Goal: Transaction & Acquisition: Purchase product/service

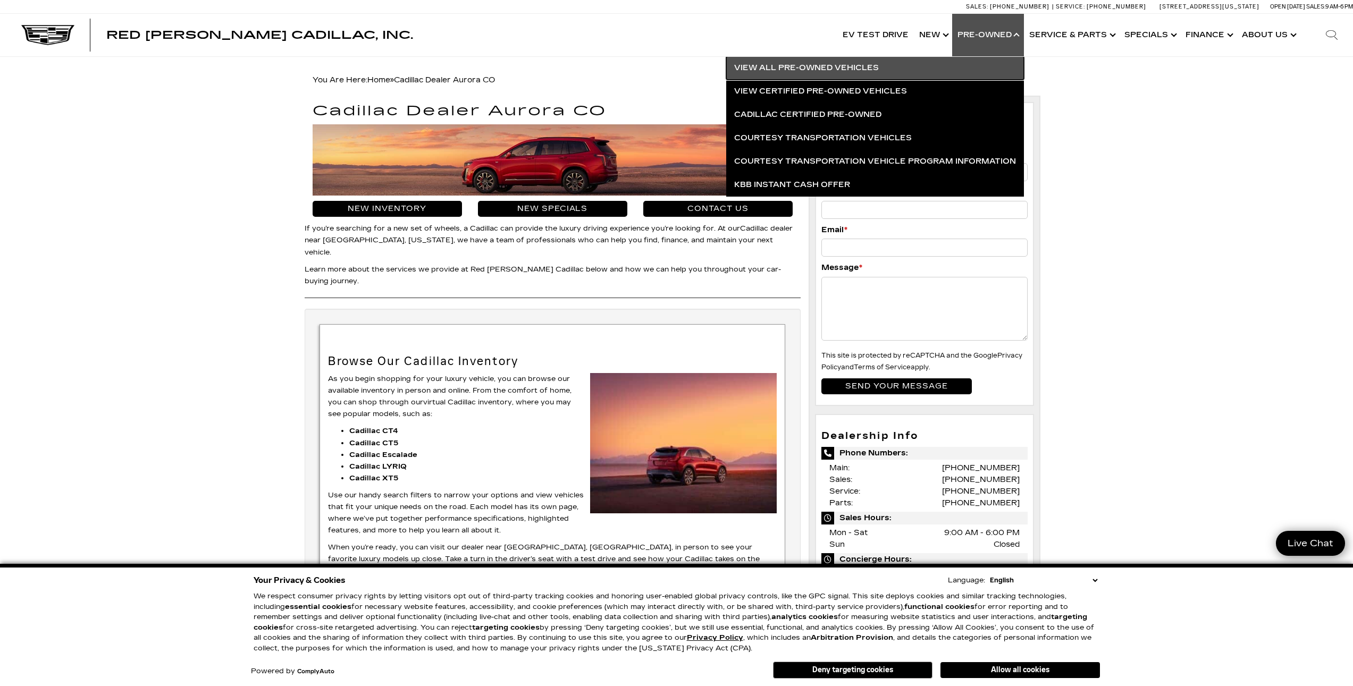
click at [867, 66] on link "View All Pre-Owned Vehicles" at bounding box center [875, 67] width 298 height 23
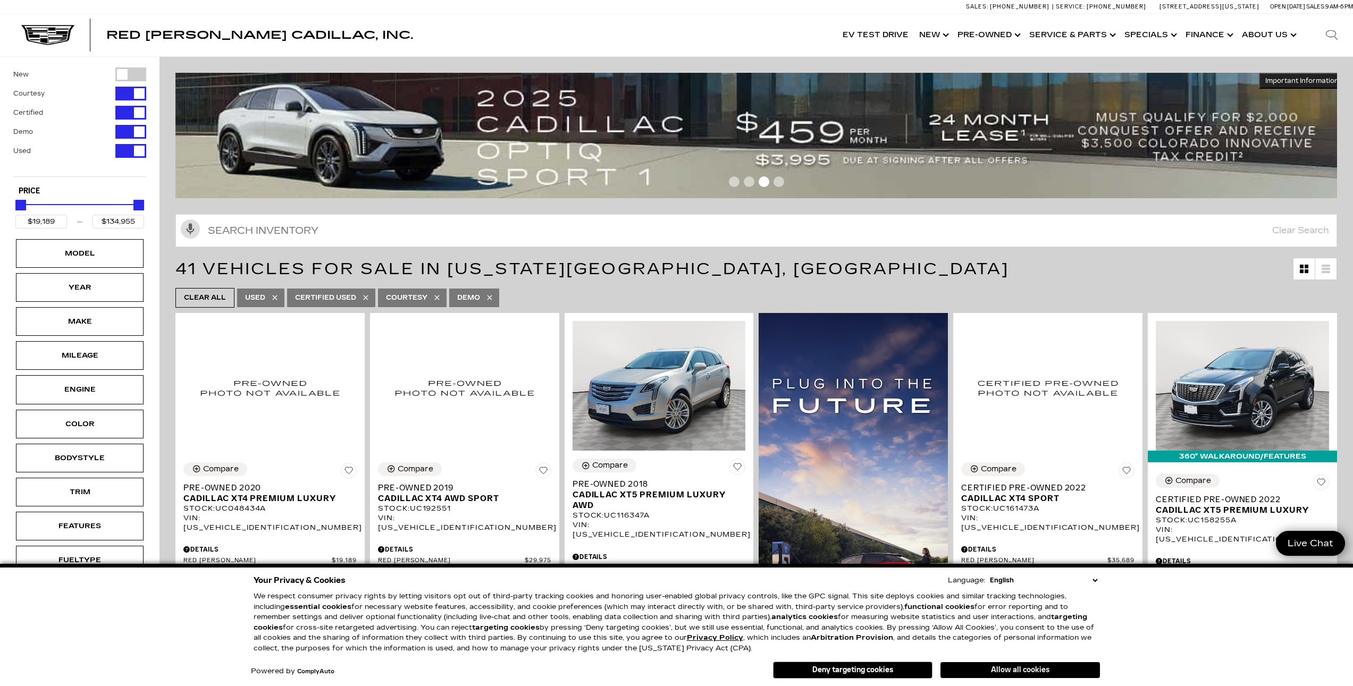
click at [1008, 671] on button "Allow all cookies" at bounding box center [1021, 671] width 160 height 16
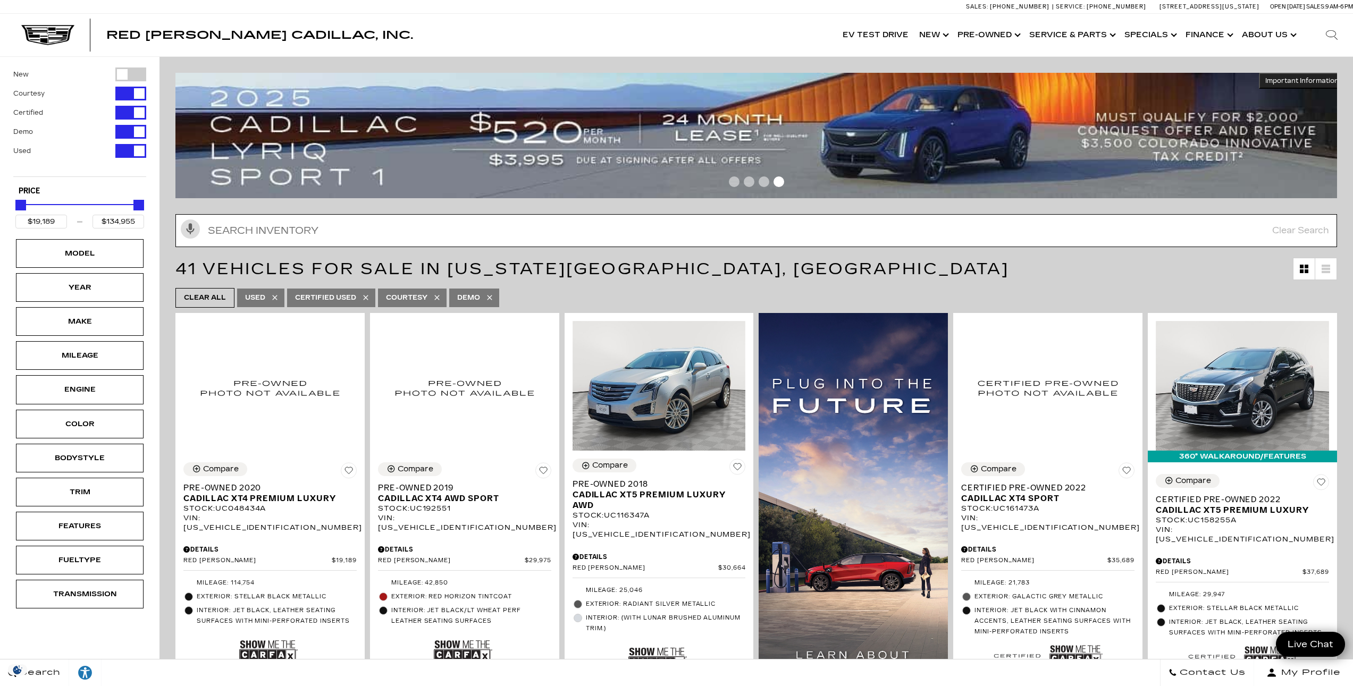
click at [419, 232] on input "text" at bounding box center [756, 230] width 1162 height 33
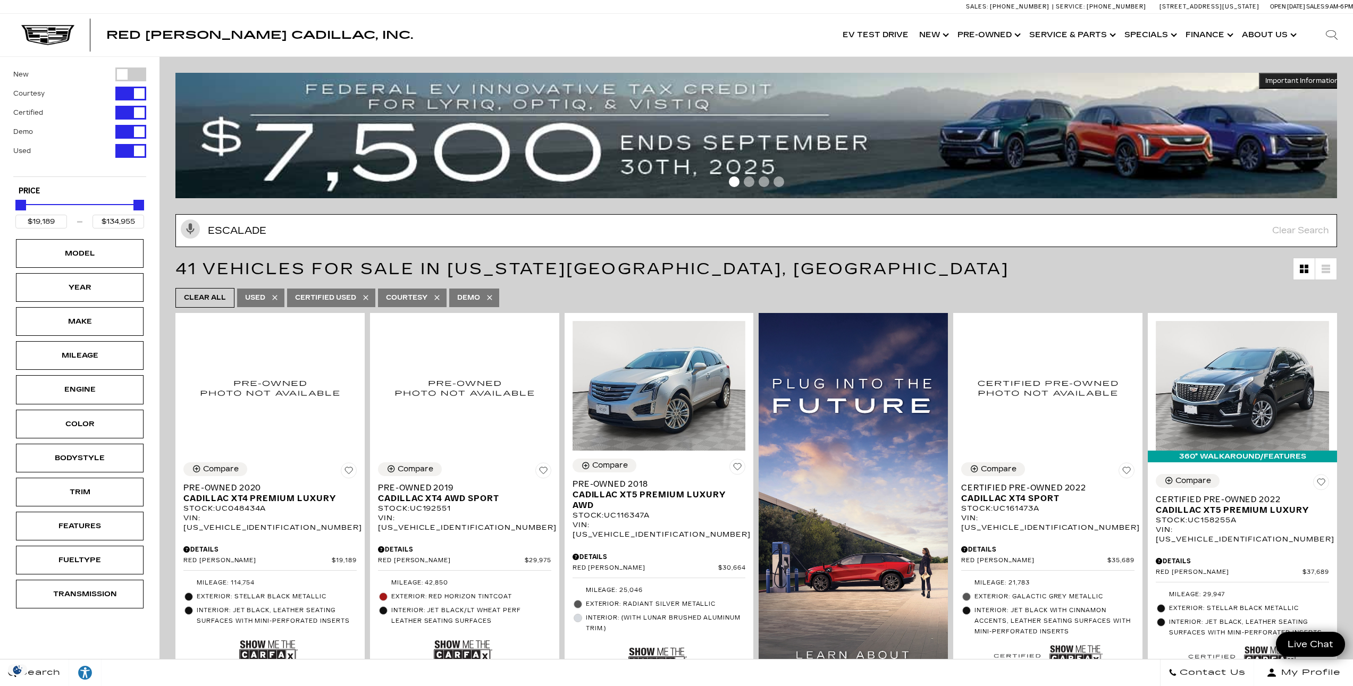
type input "escalade"
type input "$50,189"
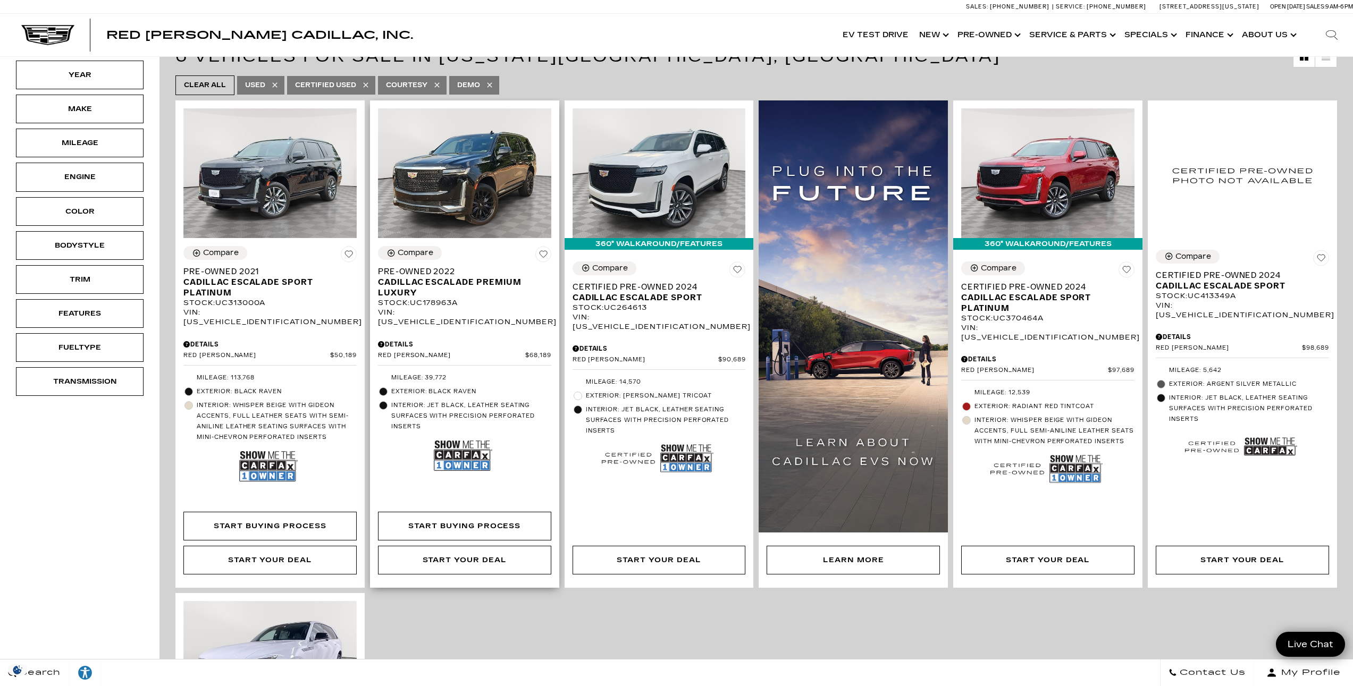
scroll to position [160, 0]
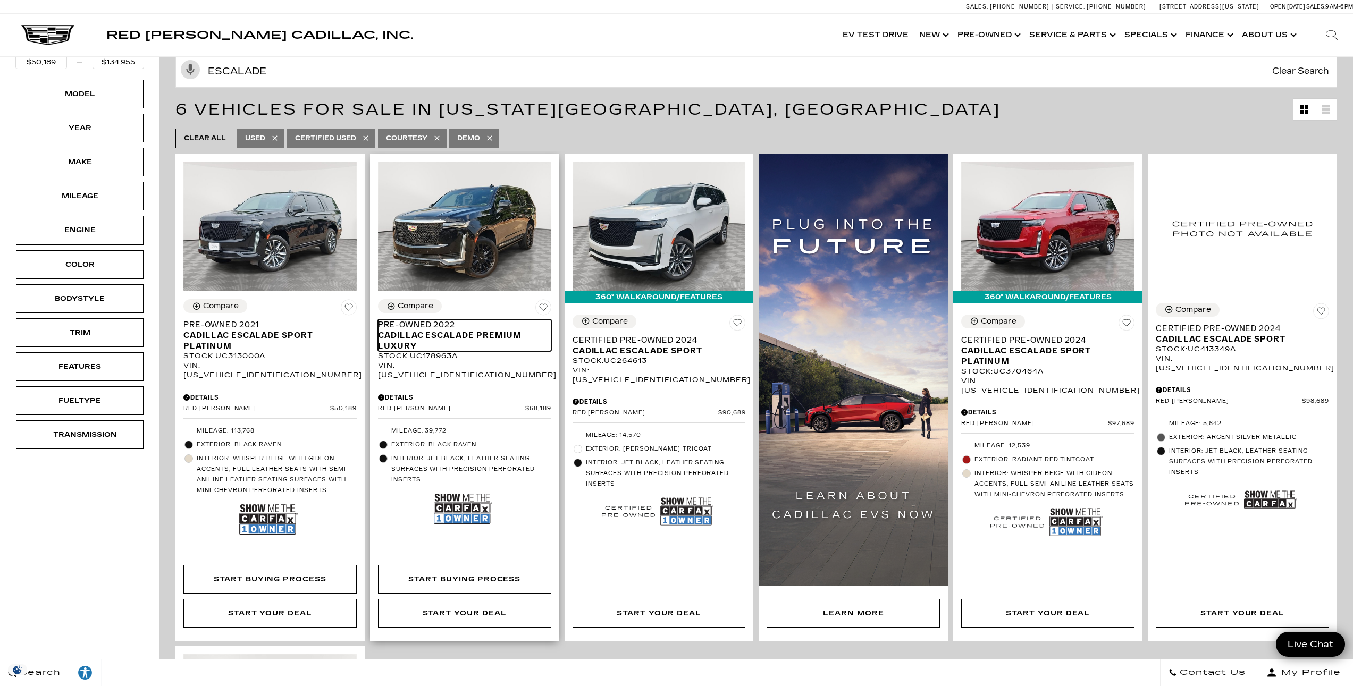
click at [425, 335] on span "Cadillac Escalade Premium Luxury" at bounding box center [460, 340] width 165 height 21
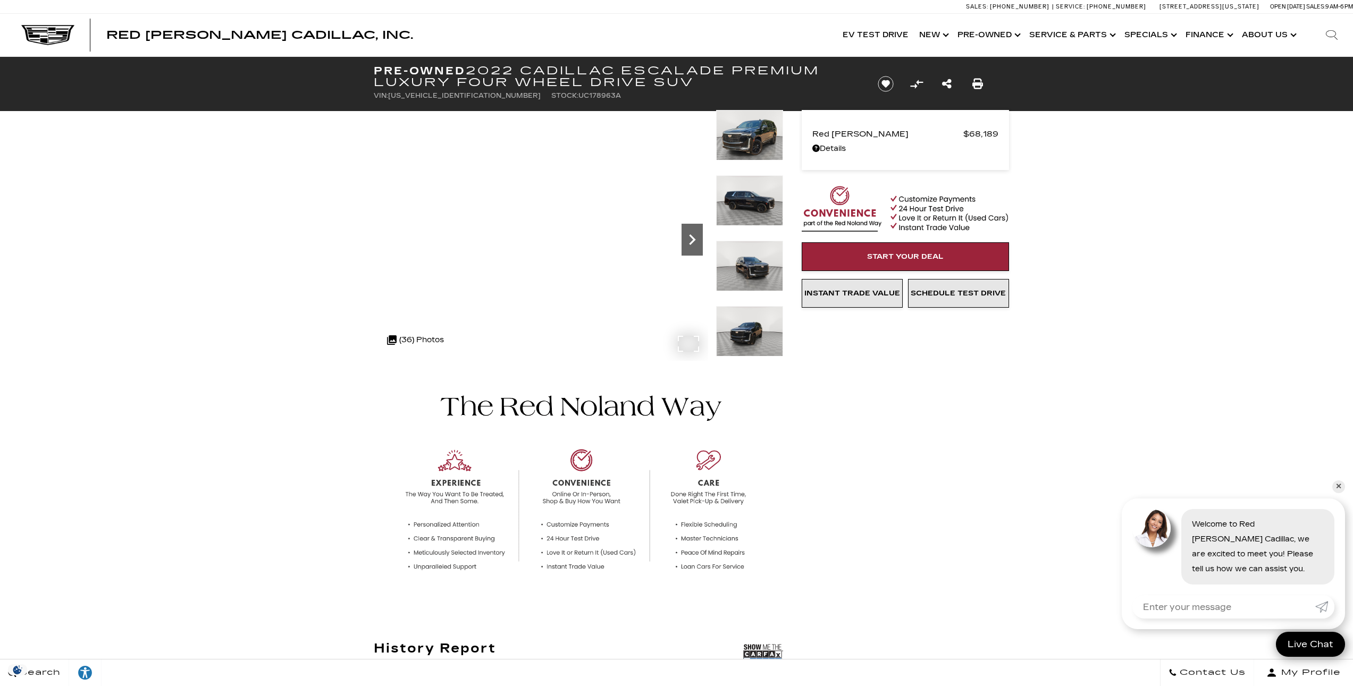
click at [691, 237] on icon "Next" at bounding box center [692, 239] width 6 height 11
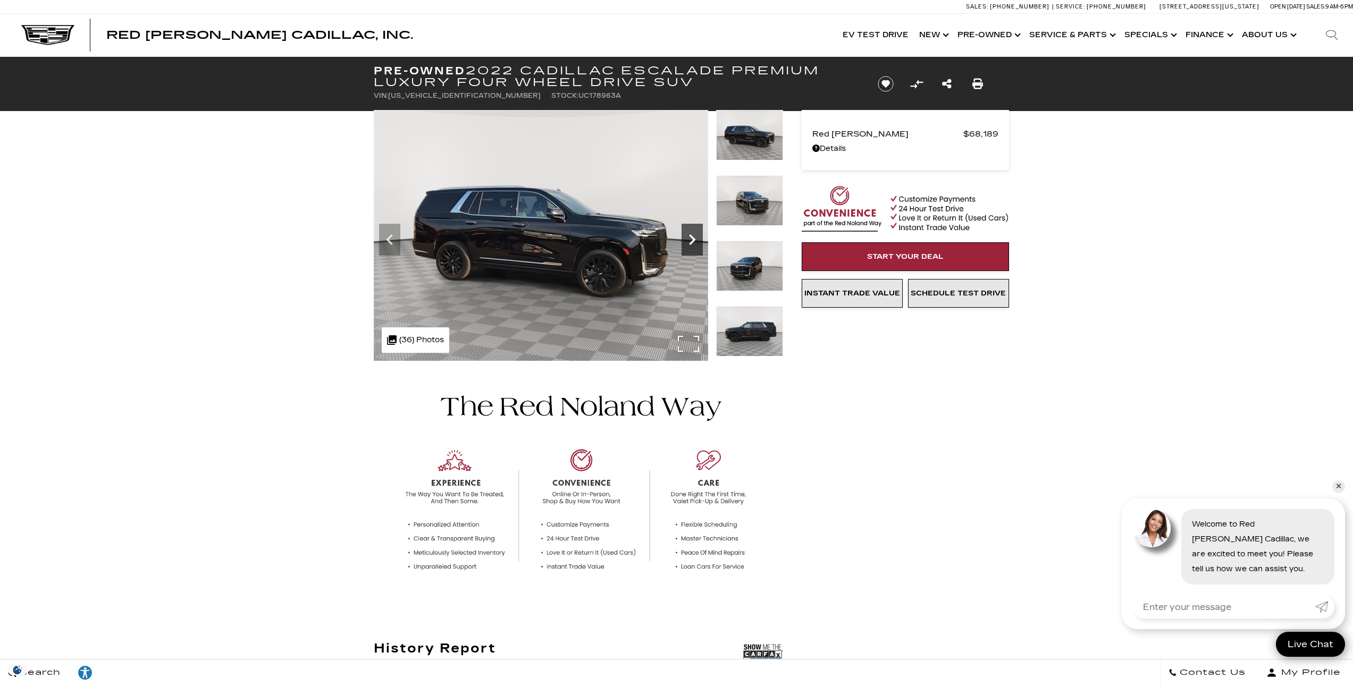
click at [691, 237] on icon "Next" at bounding box center [692, 239] width 6 height 11
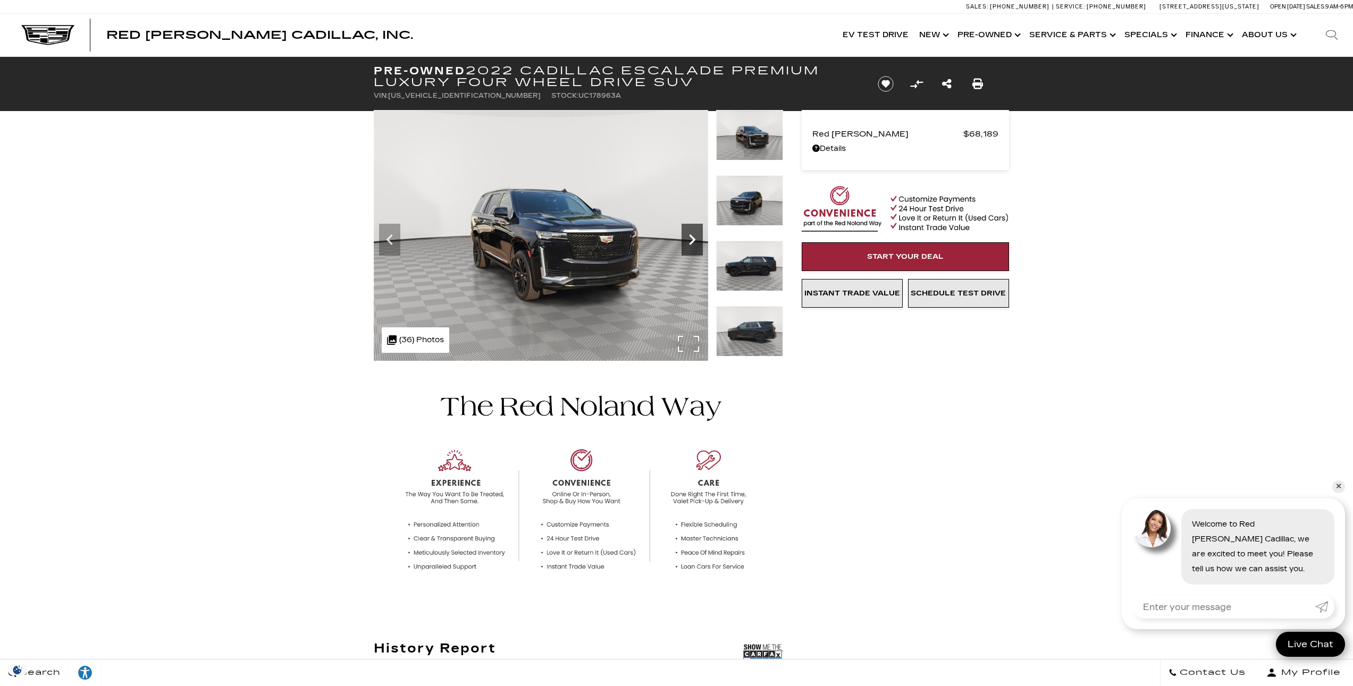
click at [691, 237] on icon "Next" at bounding box center [692, 239] width 6 height 11
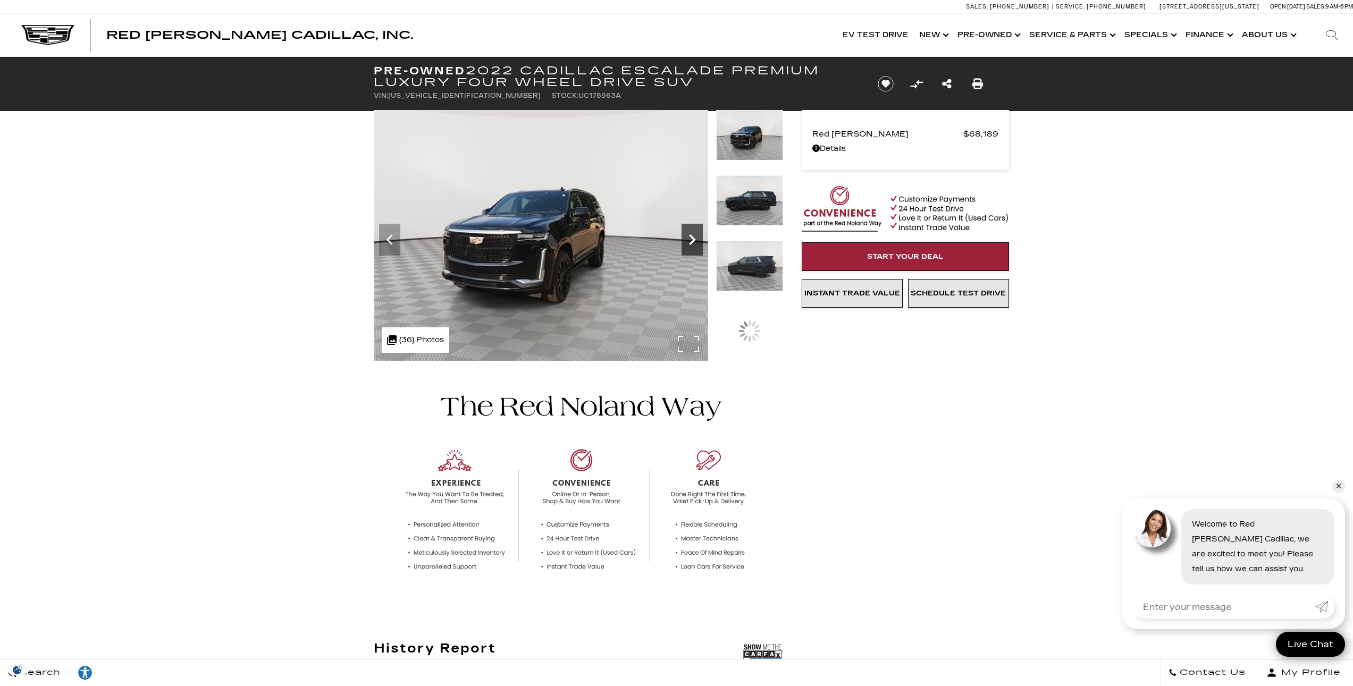
click at [691, 237] on icon "Next" at bounding box center [692, 239] width 6 height 11
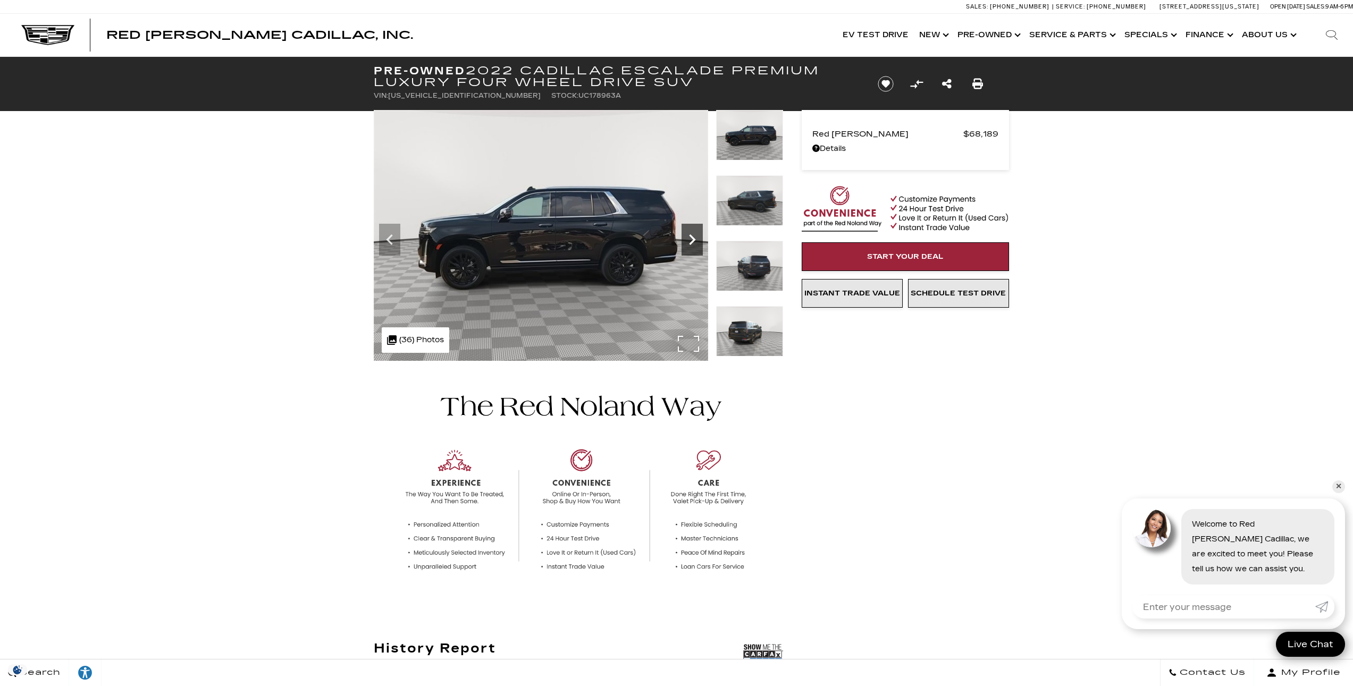
click at [691, 237] on icon "Next" at bounding box center [692, 239] width 6 height 11
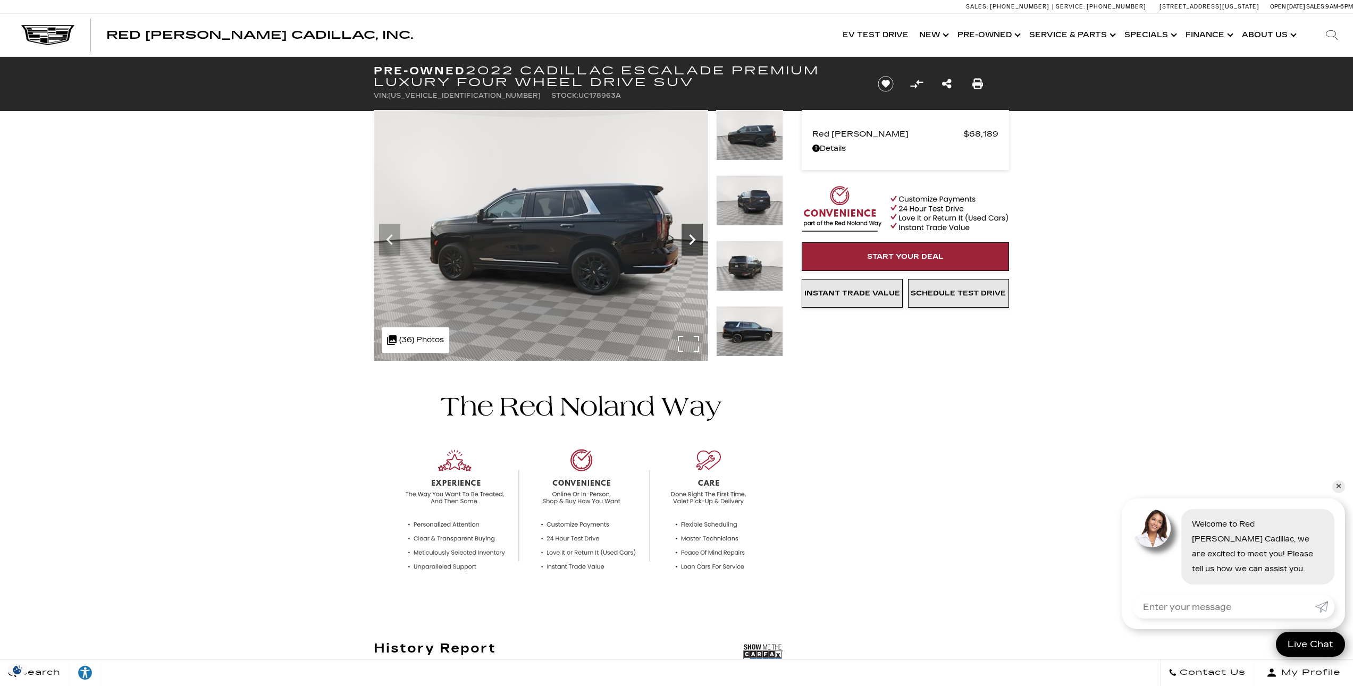
click at [691, 237] on icon "Next" at bounding box center [692, 239] width 6 height 11
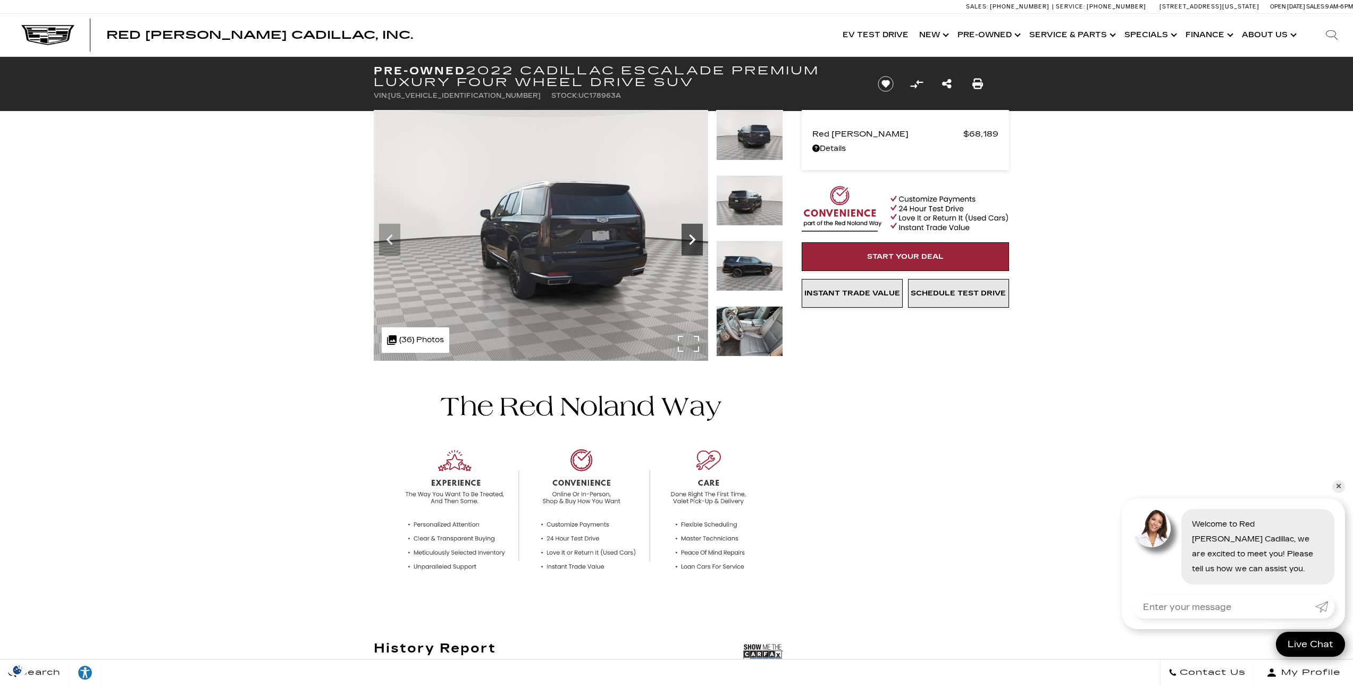
click at [691, 237] on icon "Next" at bounding box center [692, 239] width 6 height 11
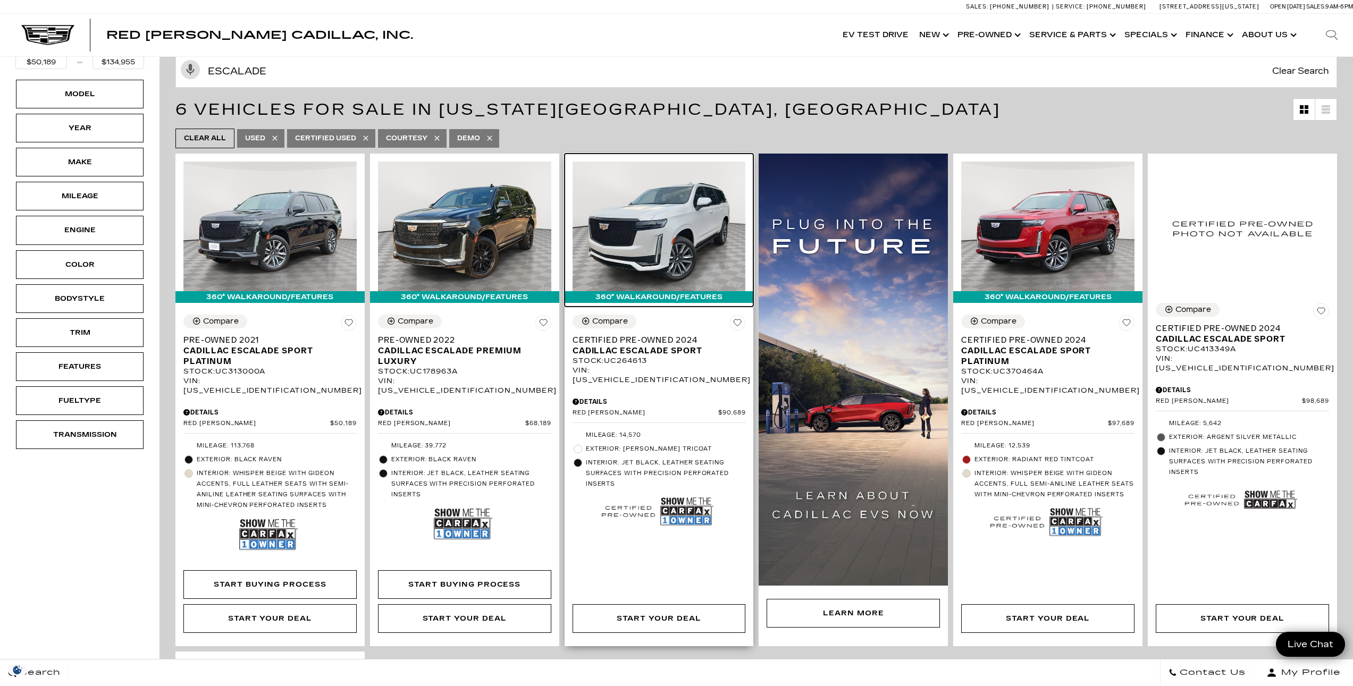
click at [661, 294] on div "360° WalkAround/Features" at bounding box center [659, 297] width 189 height 12
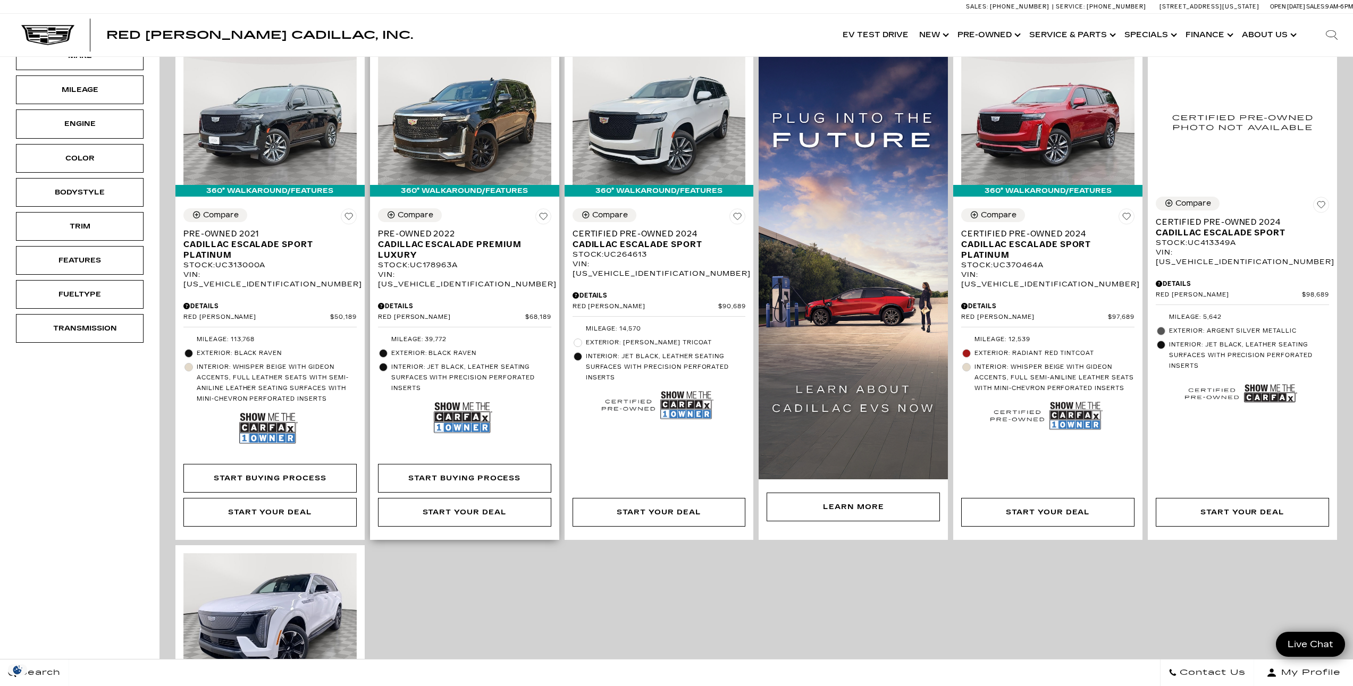
scroll to position [213, 0]
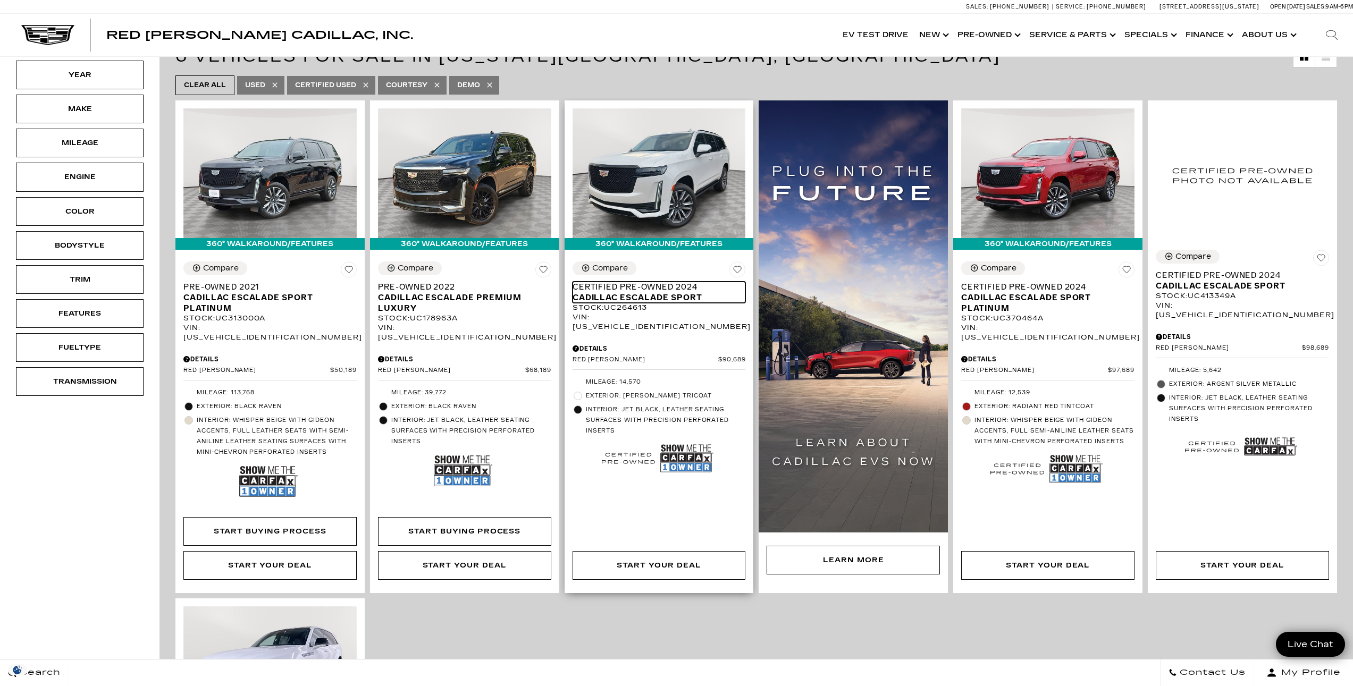
click at [638, 290] on span "Certified Pre-Owned 2024" at bounding box center [655, 287] width 165 height 11
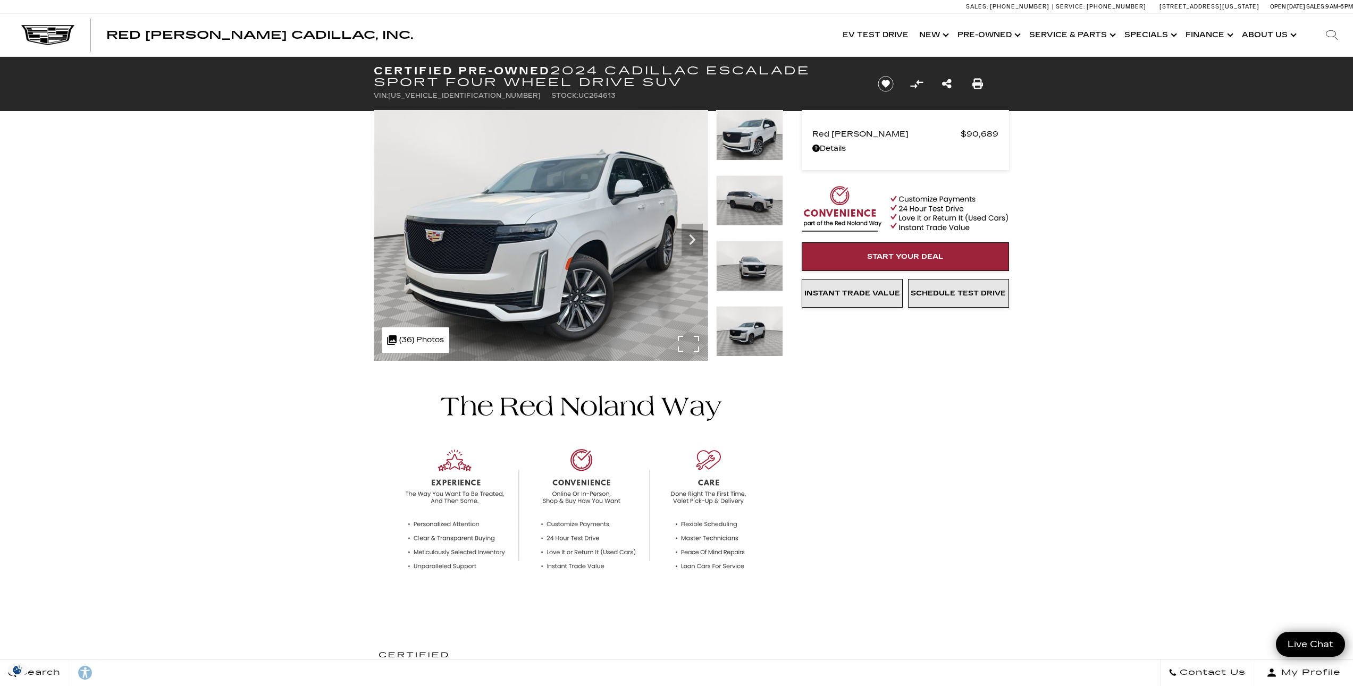
click at [423, 343] on div ".cls-1, .cls-3 { fill: #c50033; } .cls-1 { clip-rule: evenodd; } .cls-2 { clip-…" at bounding box center [416, 341] width 68 height 26
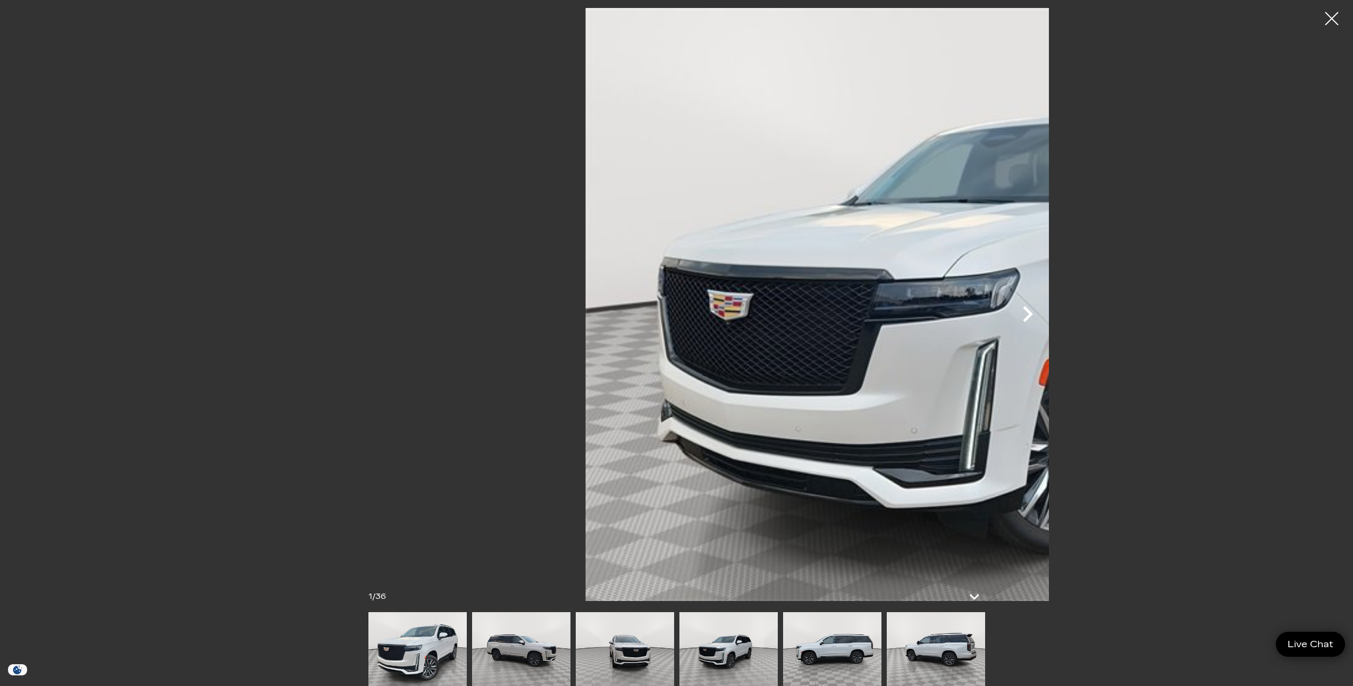
click at [1044, 313] on icon "Next" at bounding box center [1028, 314] width 32 height 32
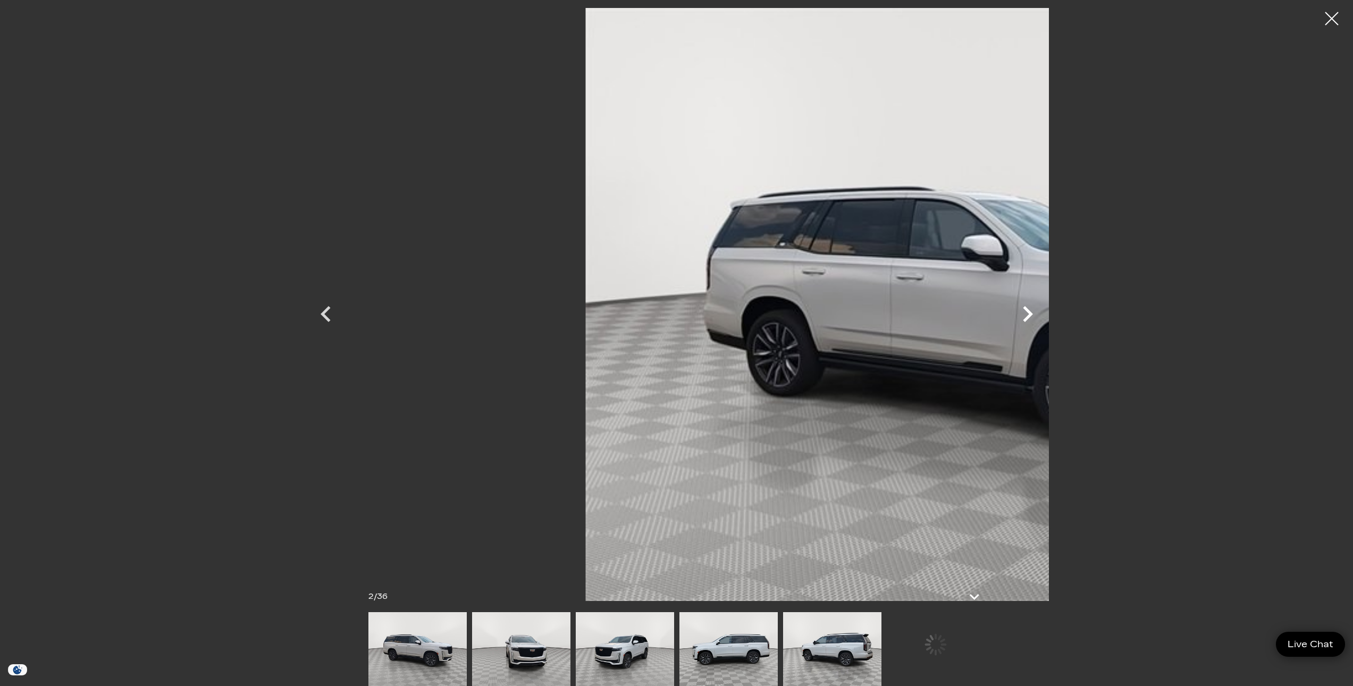
click at [1044, 313] on icon "Next" at bounding box center [1028, 314] width 32 height 32
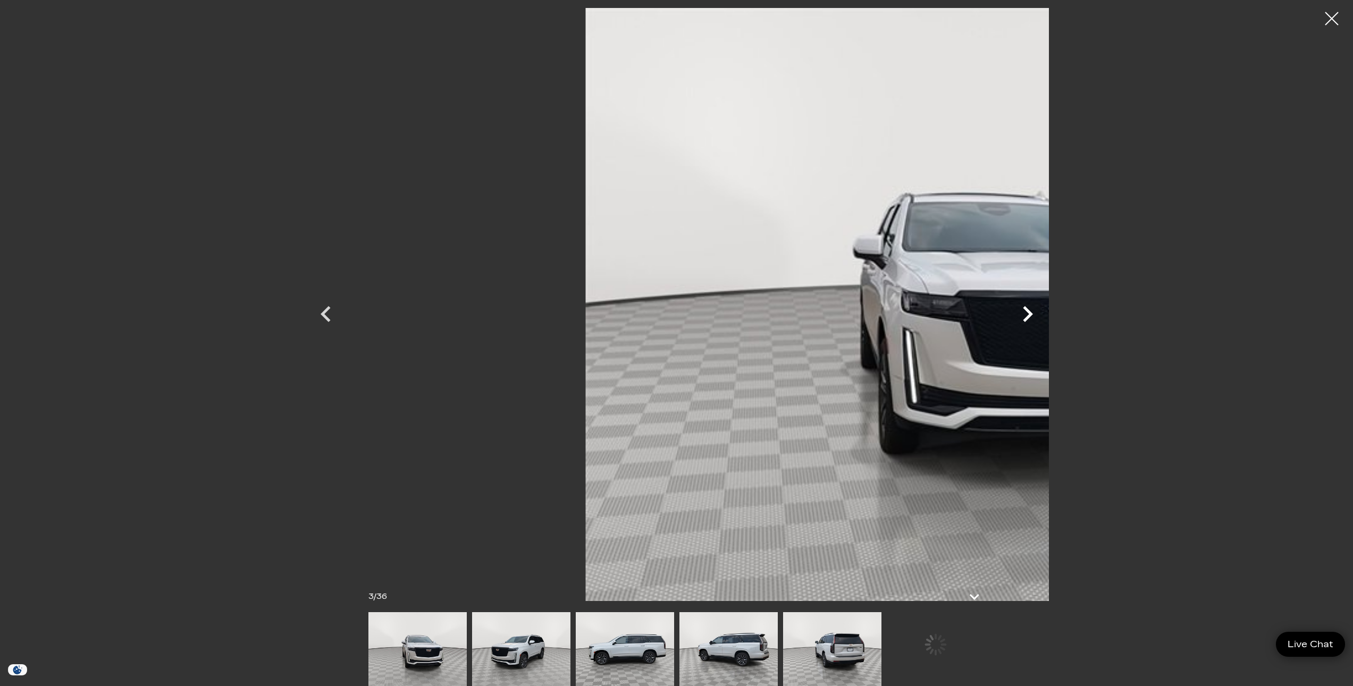
click at [1044, 313] on icon "Next" at bounding box center [1028, 314] width 32 height 32
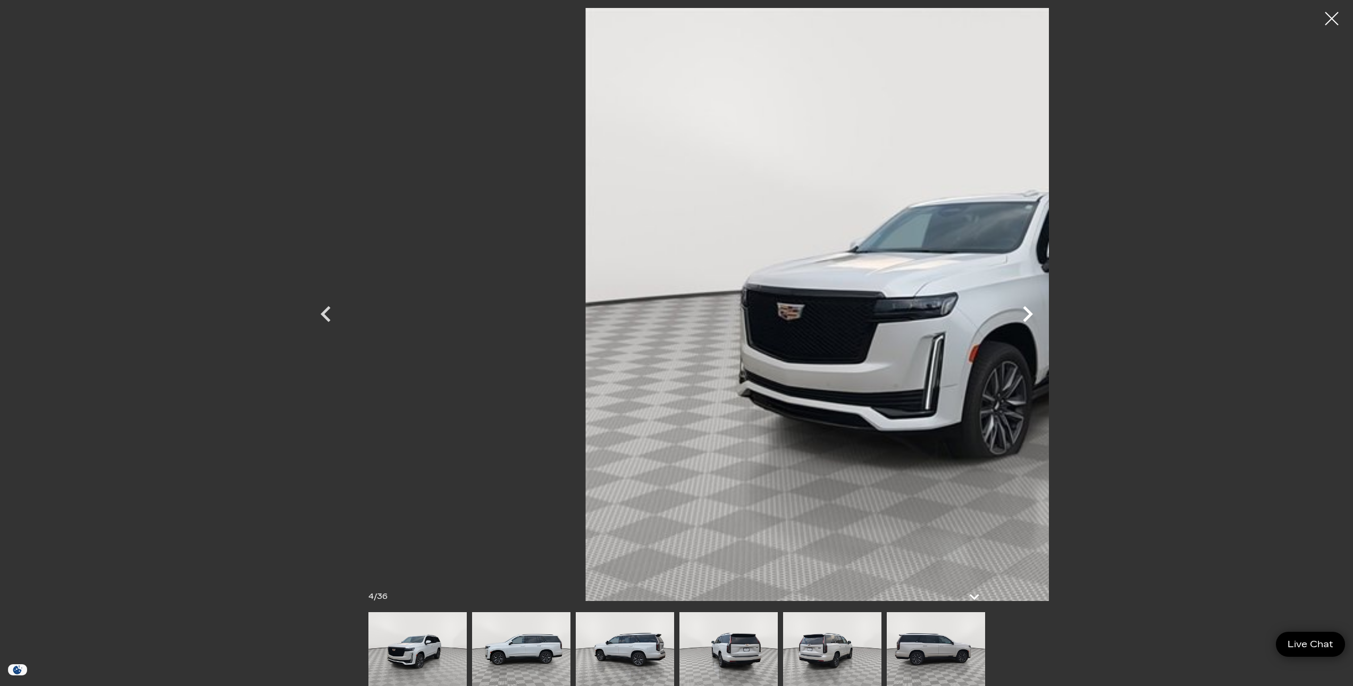
click at [1044, 313] on icon "Next" at bounding box center [1028, 314] width 32 height 32
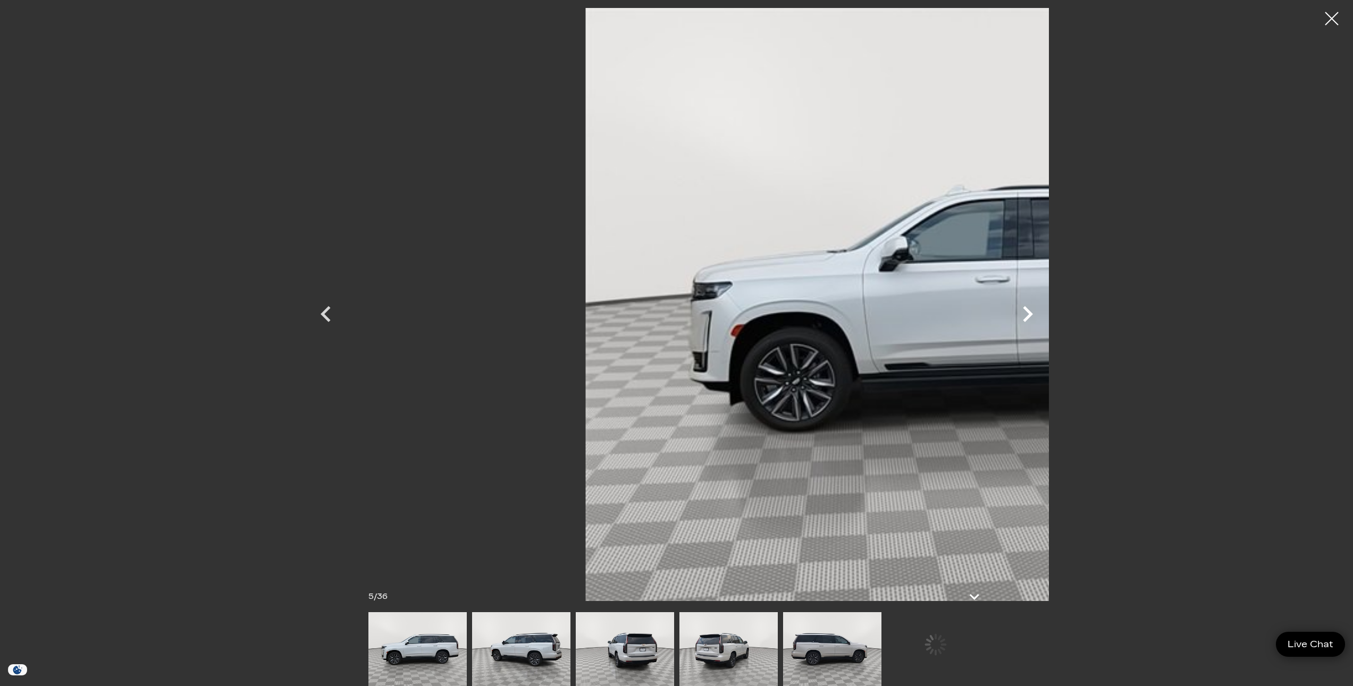
click at [1044, 313] on icon "Next" at bounding box center [1028, 314] width 32 height 32
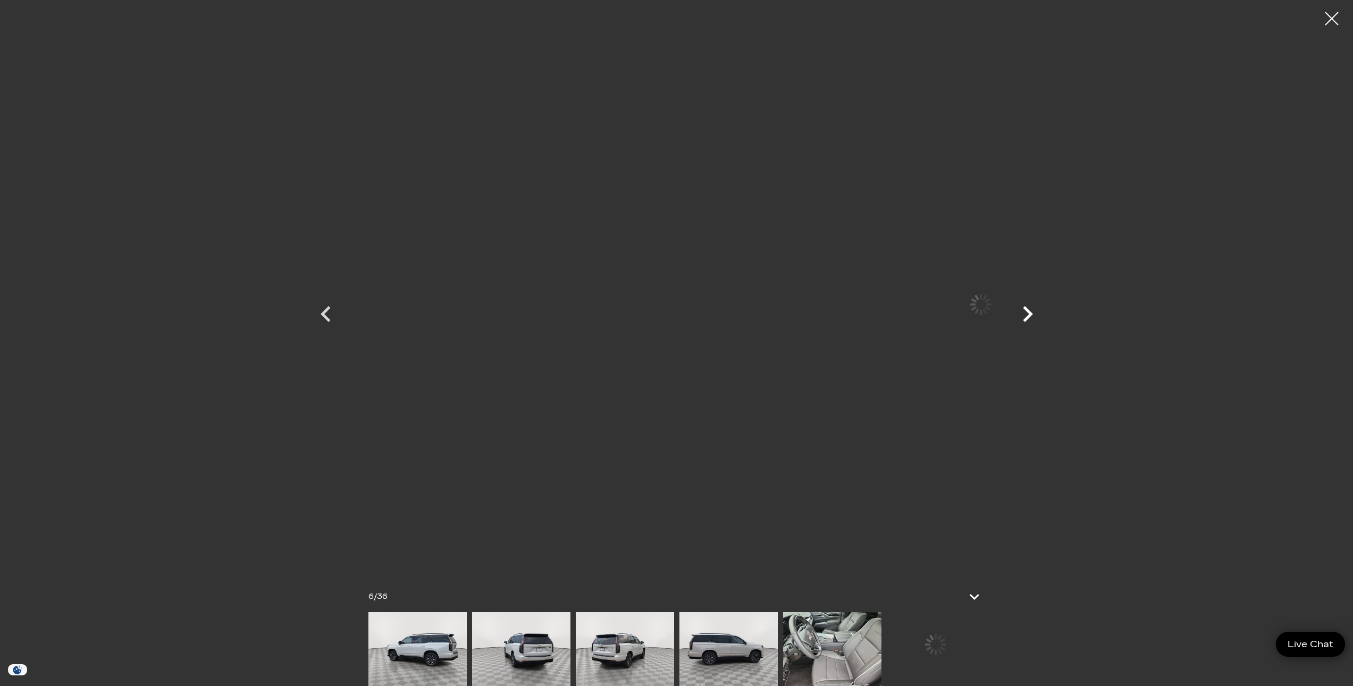
click at [1044, 313] on icon "Next" at bounding box center [1028, 314] width 32 height 32
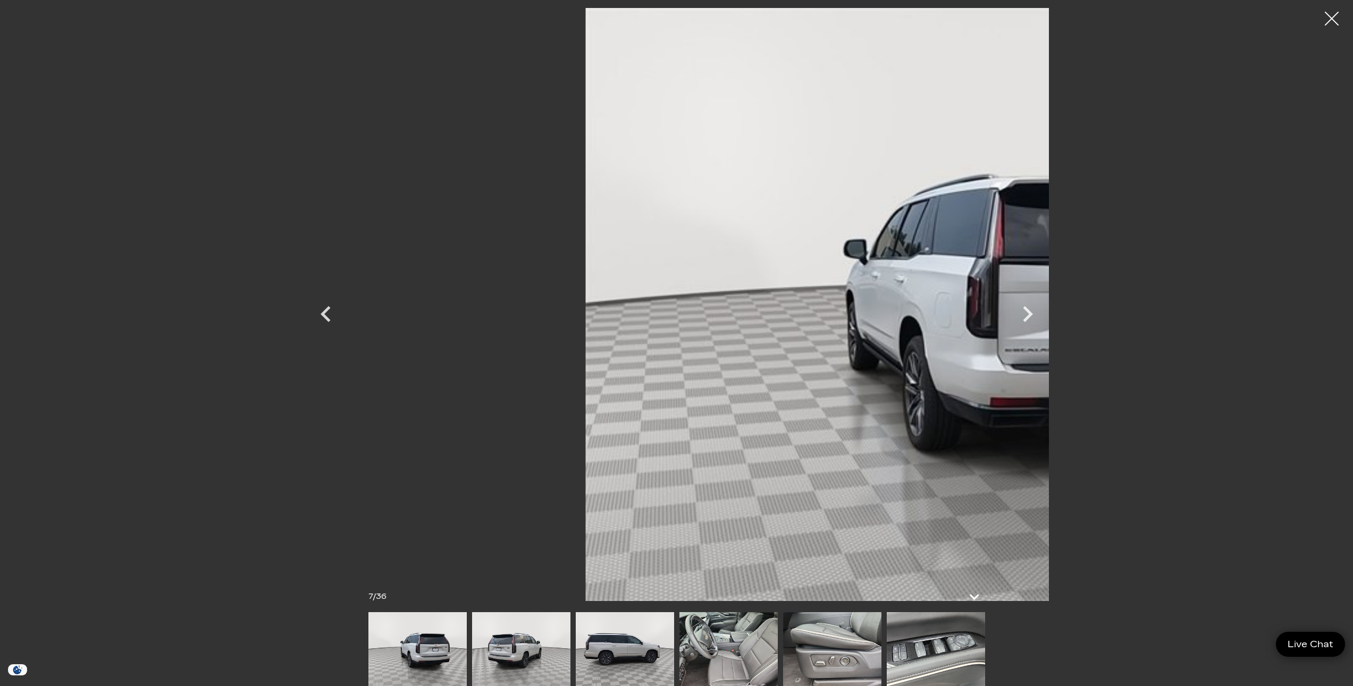
click at [1332, 20] on div at bounding box center [1332, 19] width 28 height 28
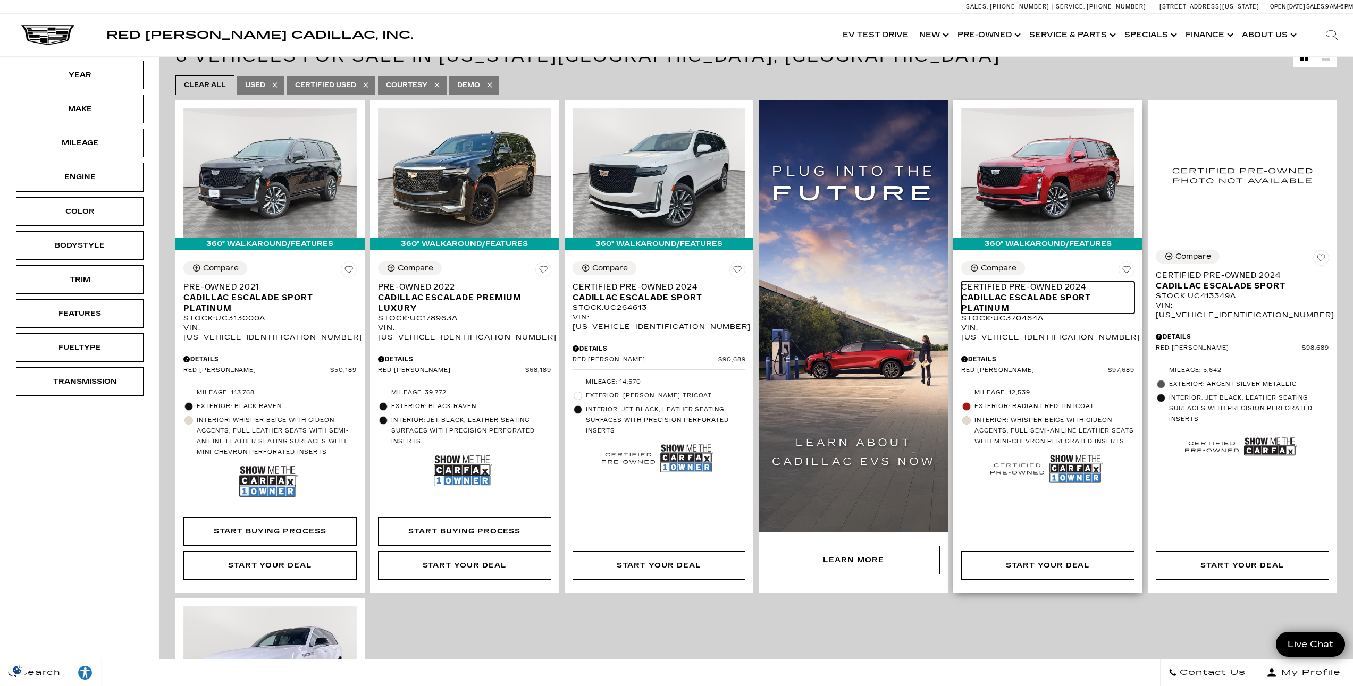
click at [1046, 287] on span "Certified Pre-Owned 2024" at bounding box center [1043, 287] width 165 height 11
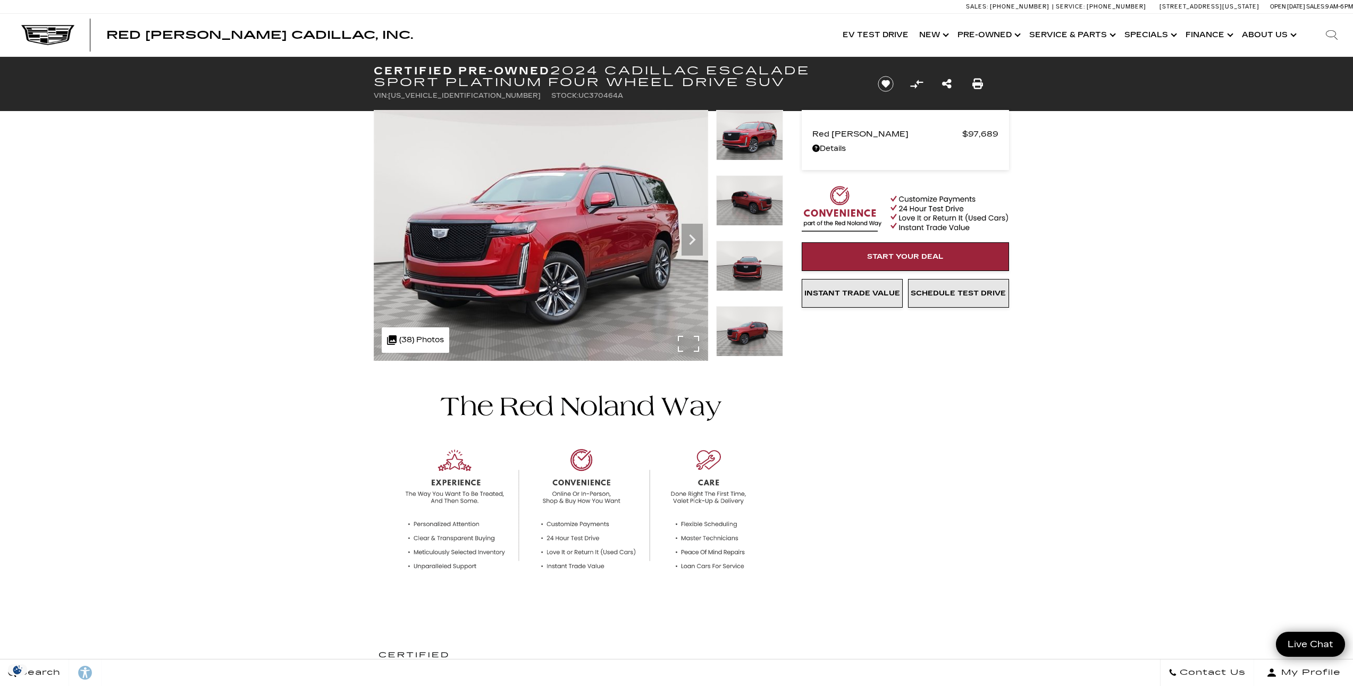
click at [440, 342] on div ".cls-1, .cls-3 { fill: #c50033; } .cls-1 { clip-rule: evenodd; } .cls-2 { clip-…" at bounding box center [416, 341] width 68 height 26
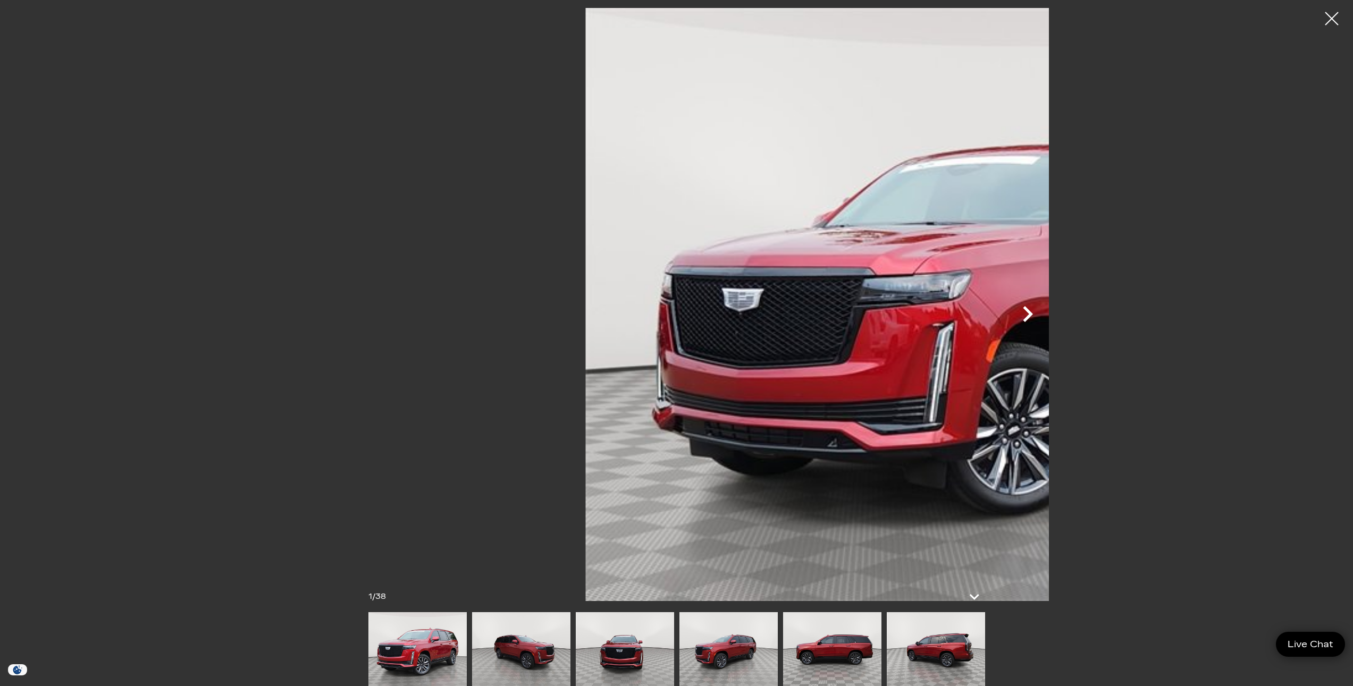
click at [1044, 313] on icon "Next" at bounding box center [1028, 314] width 32 height 32
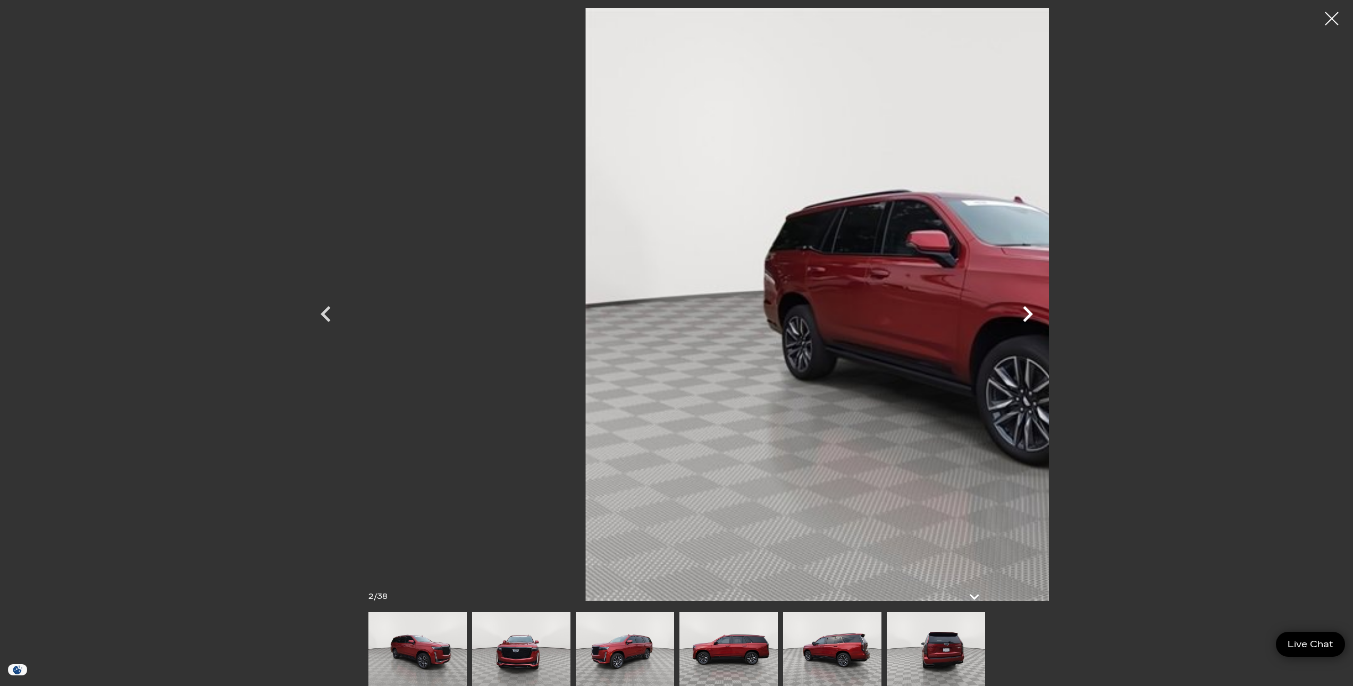
click at [1033, 314] on icon "Next" at bounding box center [1028, 314] width 10 height 16
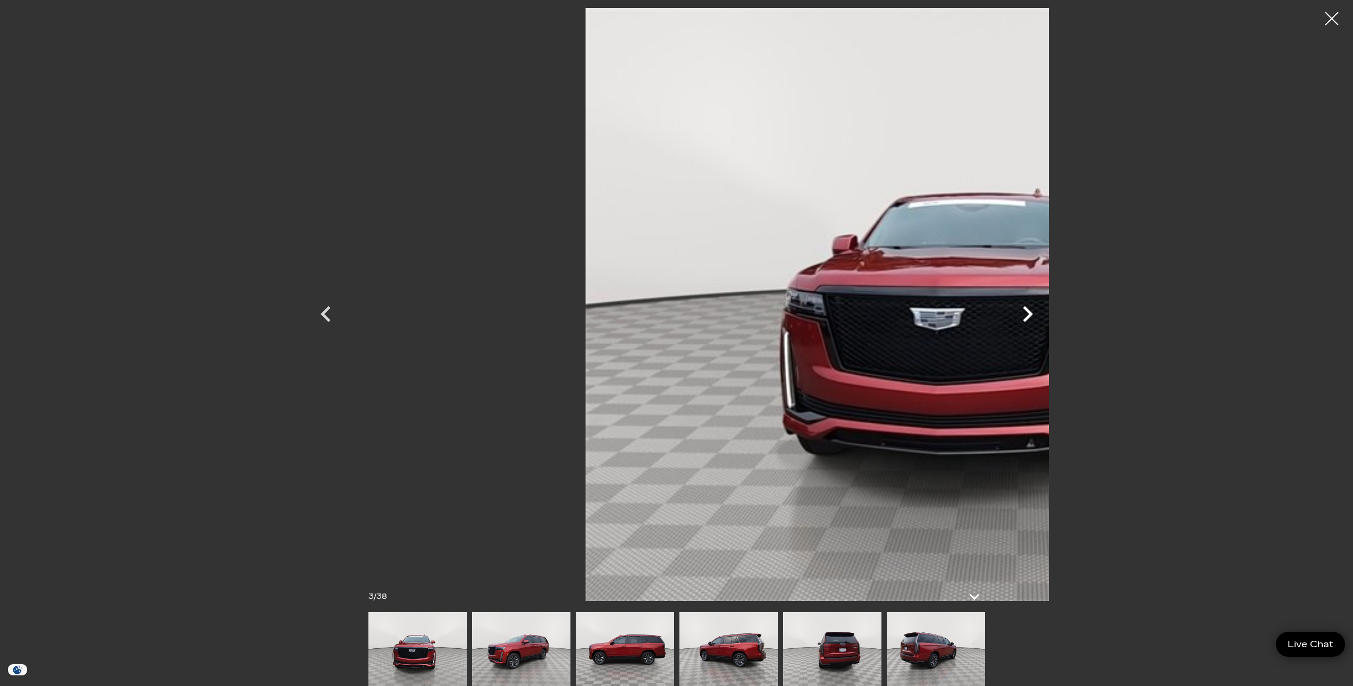
click at [1033, 313] on icon "Next" at bounding box center [1028, 314] width 10 height 16
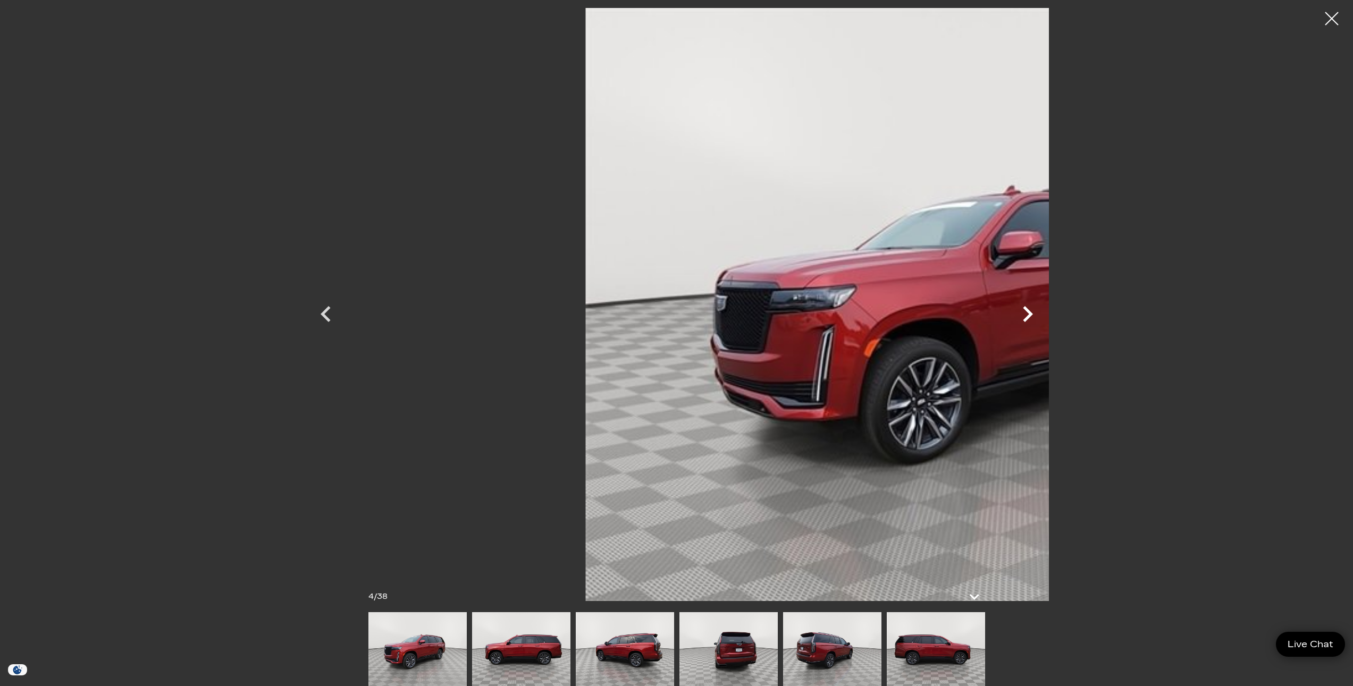
click at [1044, 311] on icon "Next" at bounding box center [1028, 314] width 32 height 32
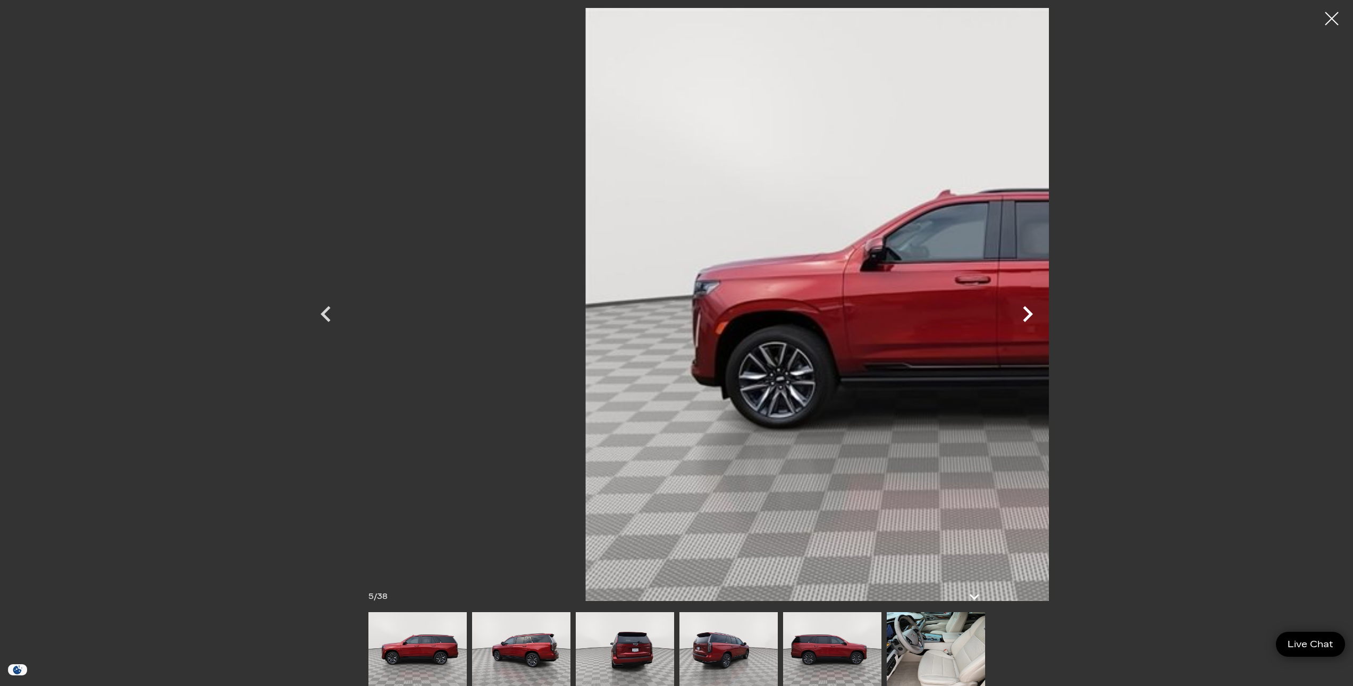
click at [1044, 311] on icon "Next" at bounding box center [1028, 314] width 32 height 32
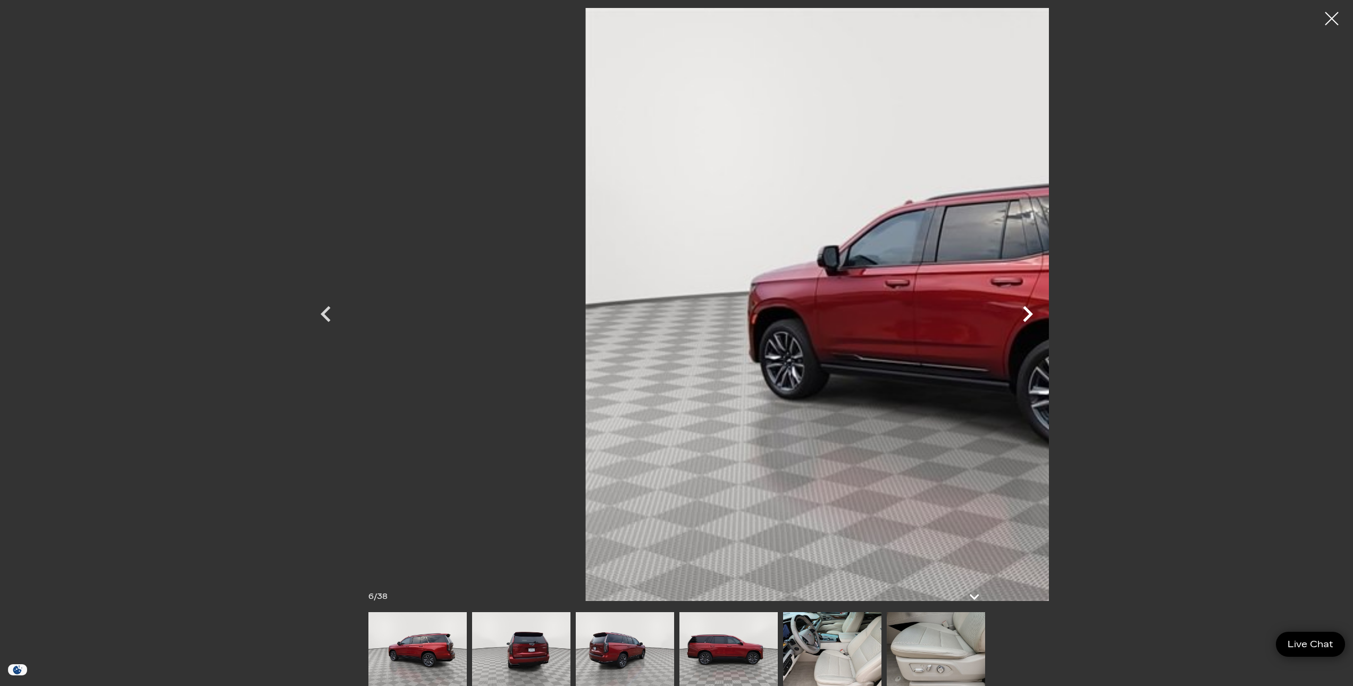
click at [1044, 311] on icon "Next" at bounding box center [1028, 314] width 32 height 32
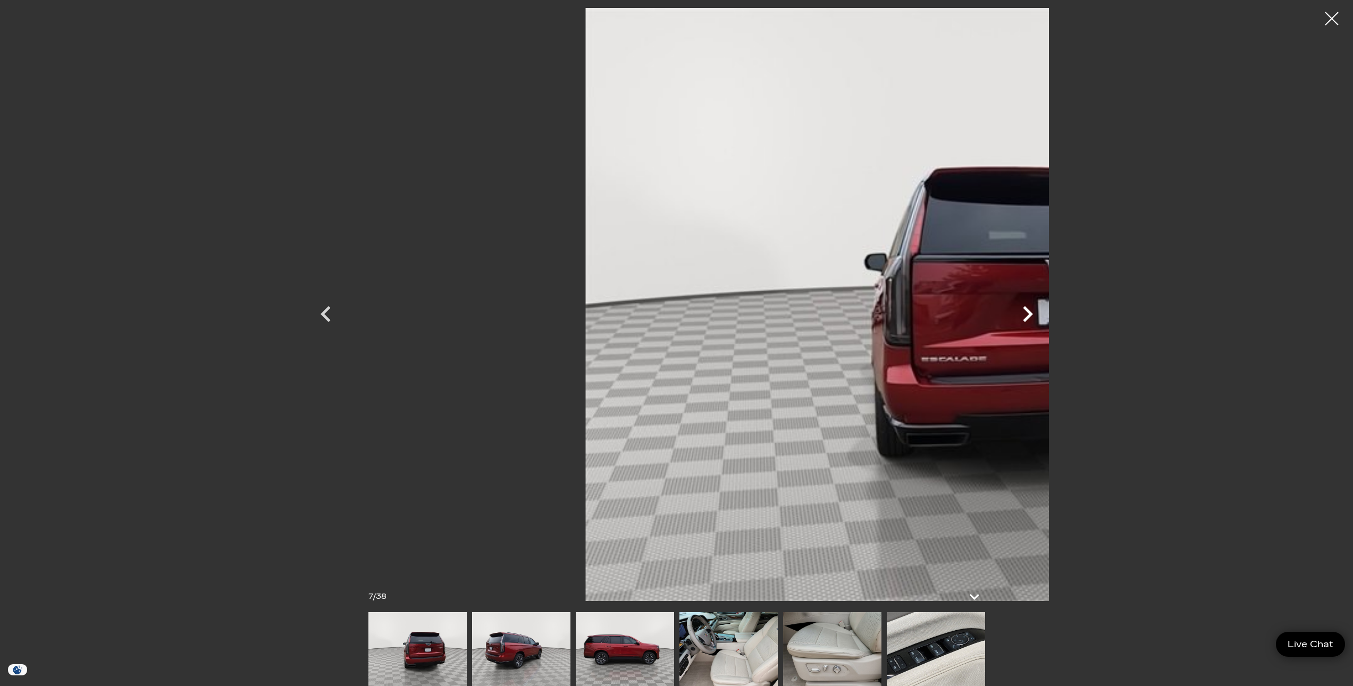
click at [1044, 311] on icon "Next" at bounding box center [1028, 314] width 32 height 32
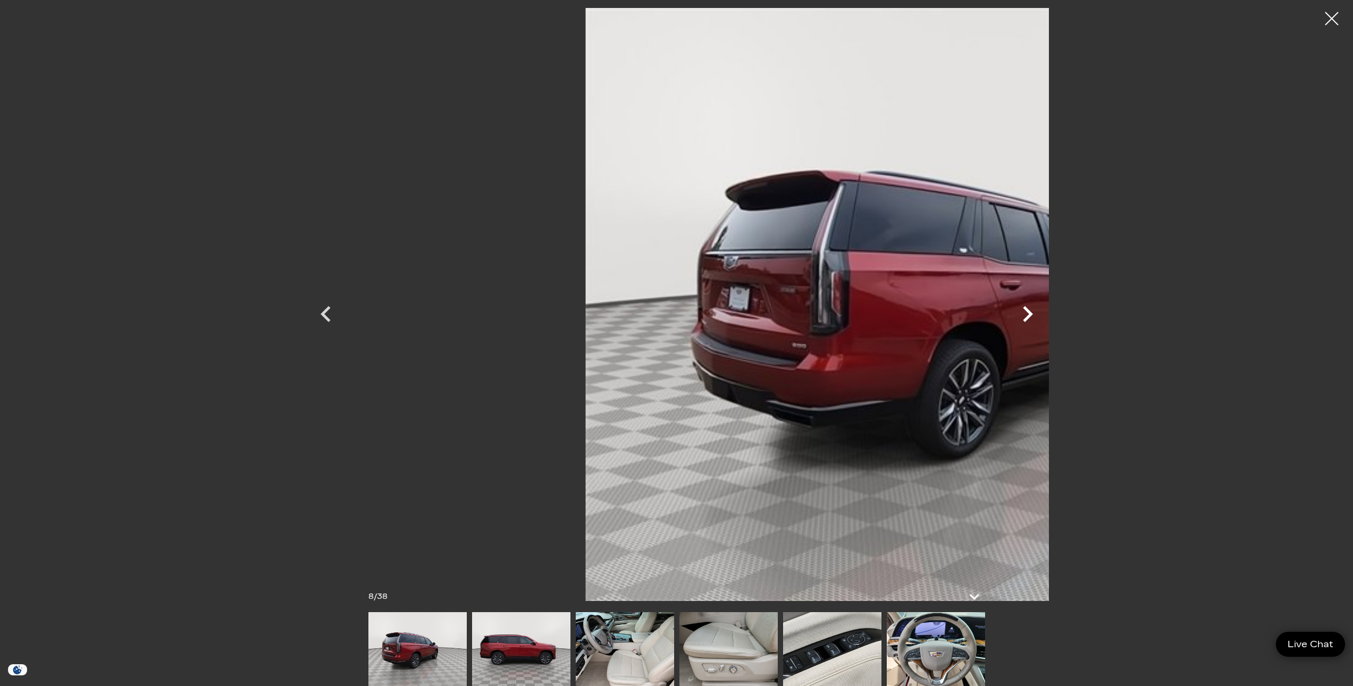
click at [1044, 311] on icon "Next" at bounding box center [1028, 314] width 32 height 32
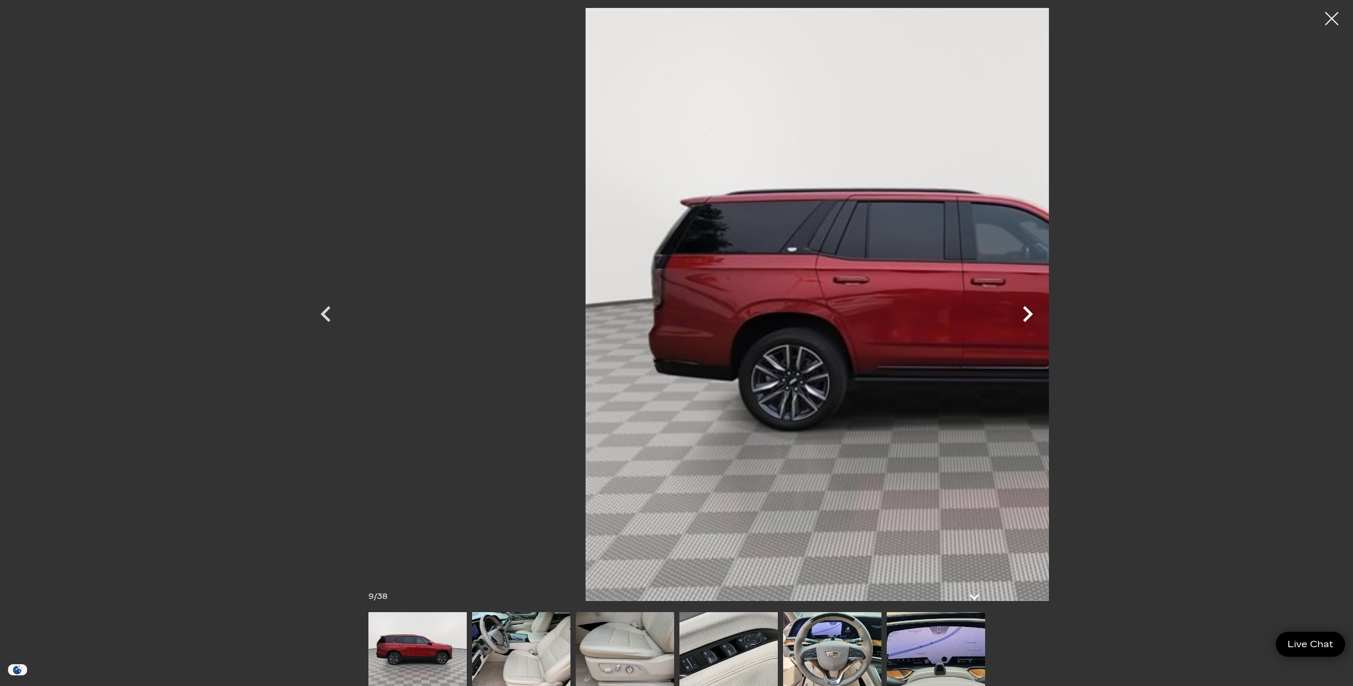
click at [1044, 311] on icon "Next" at bounding box center [1028, 314] width 32 height 32
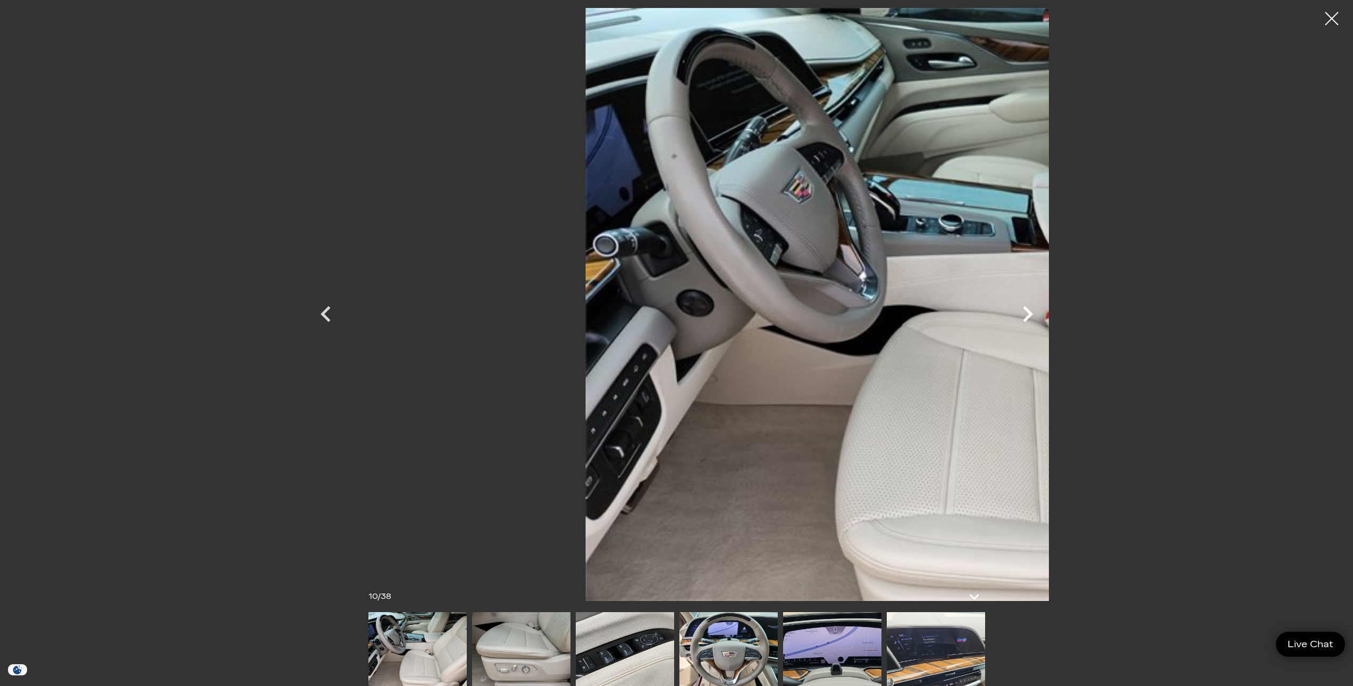
click at [1044, 311] on icon "Next" at bounding box center [1028, 314] width 32 height 32
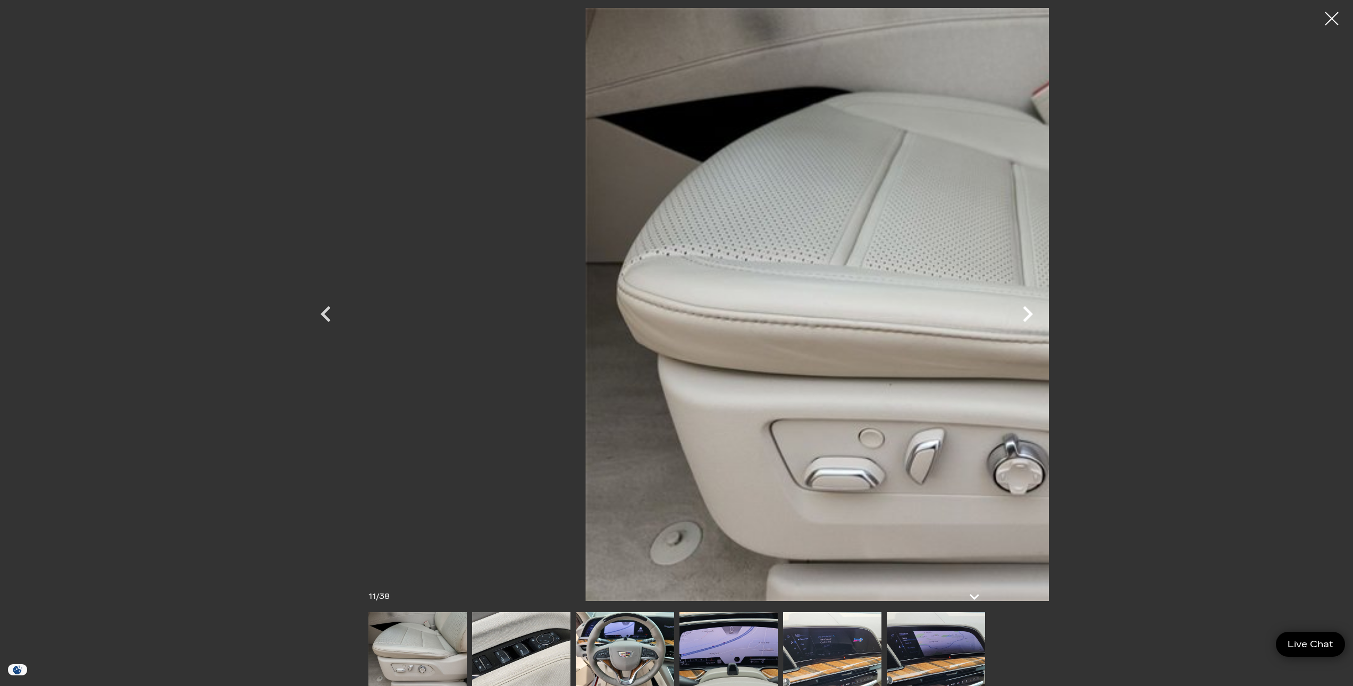
click at [1044, 312] on icon "Next" at bounding box center [1028, 314] width 32 height 32
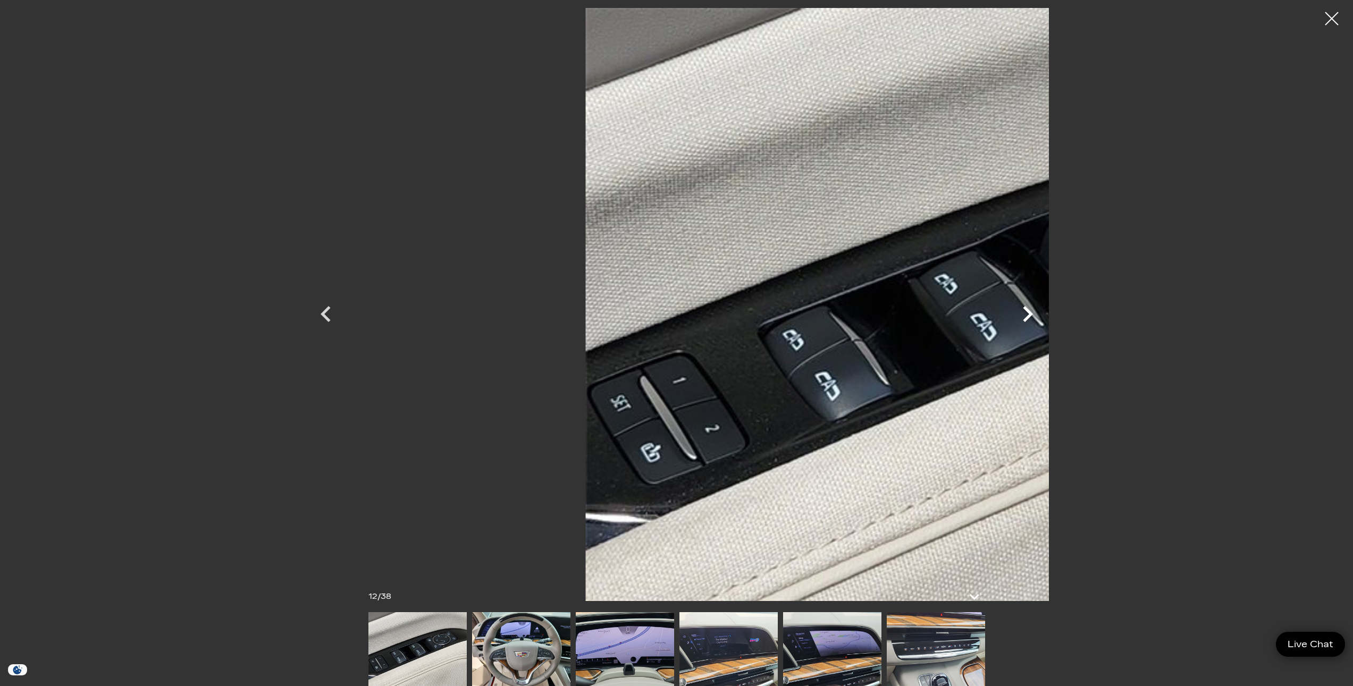
click at [1044, 312] on icon "Next" at bounding box center [1028, 314] width 32 height 32
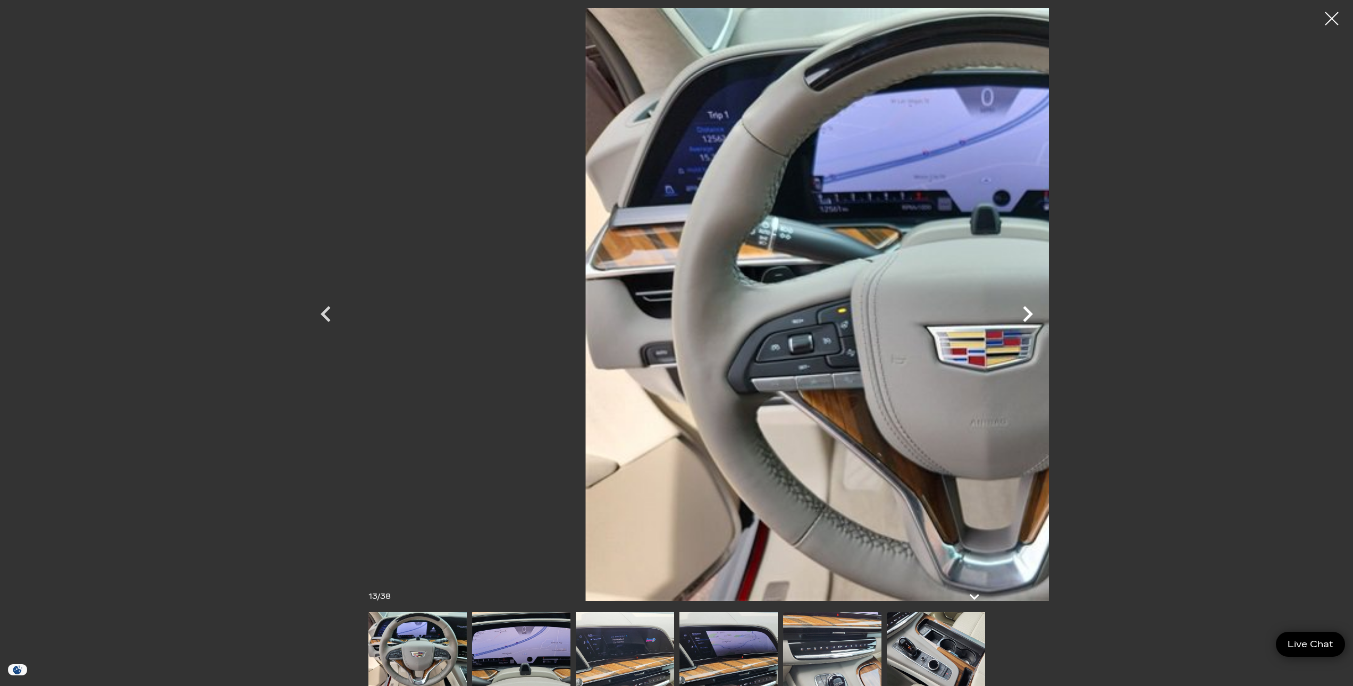
click at [1044, 312] on icon "Next" at bounding box center [1028, 314] width 32 height 32
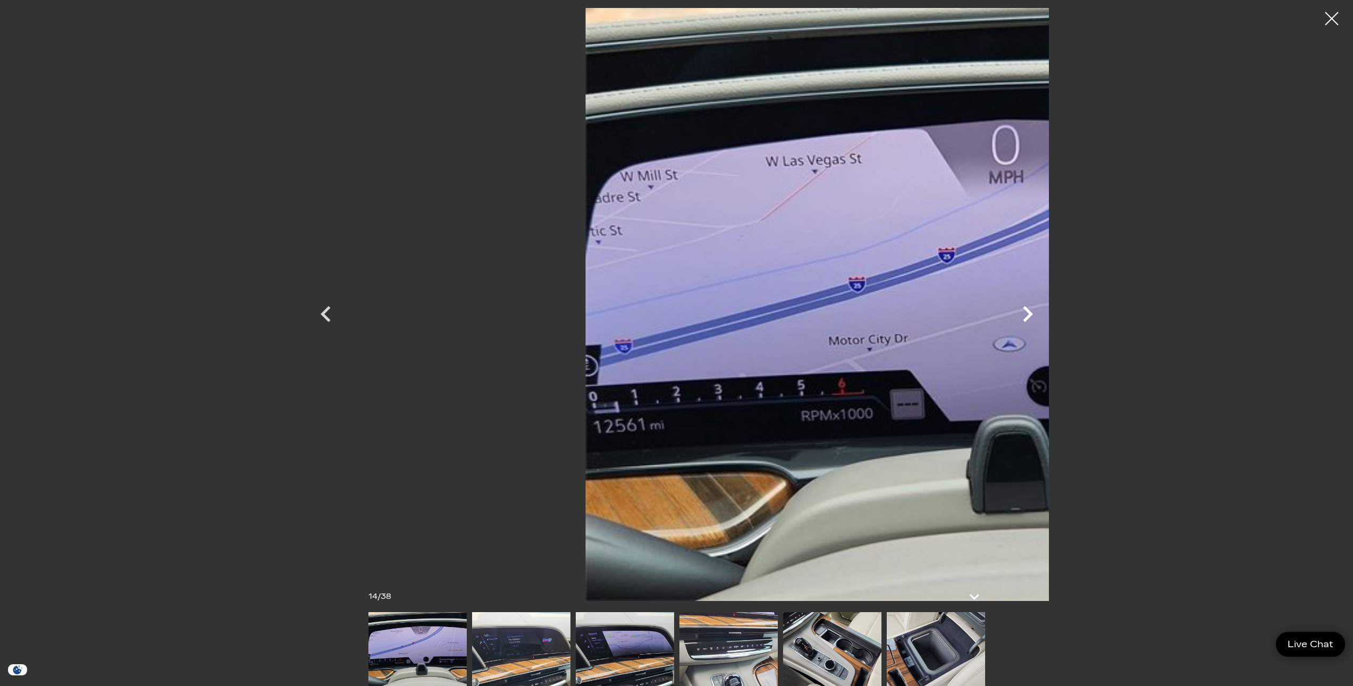
click at [1044, 312] on icon "Next" at bounding box center [1028, 314] width 32 height 32
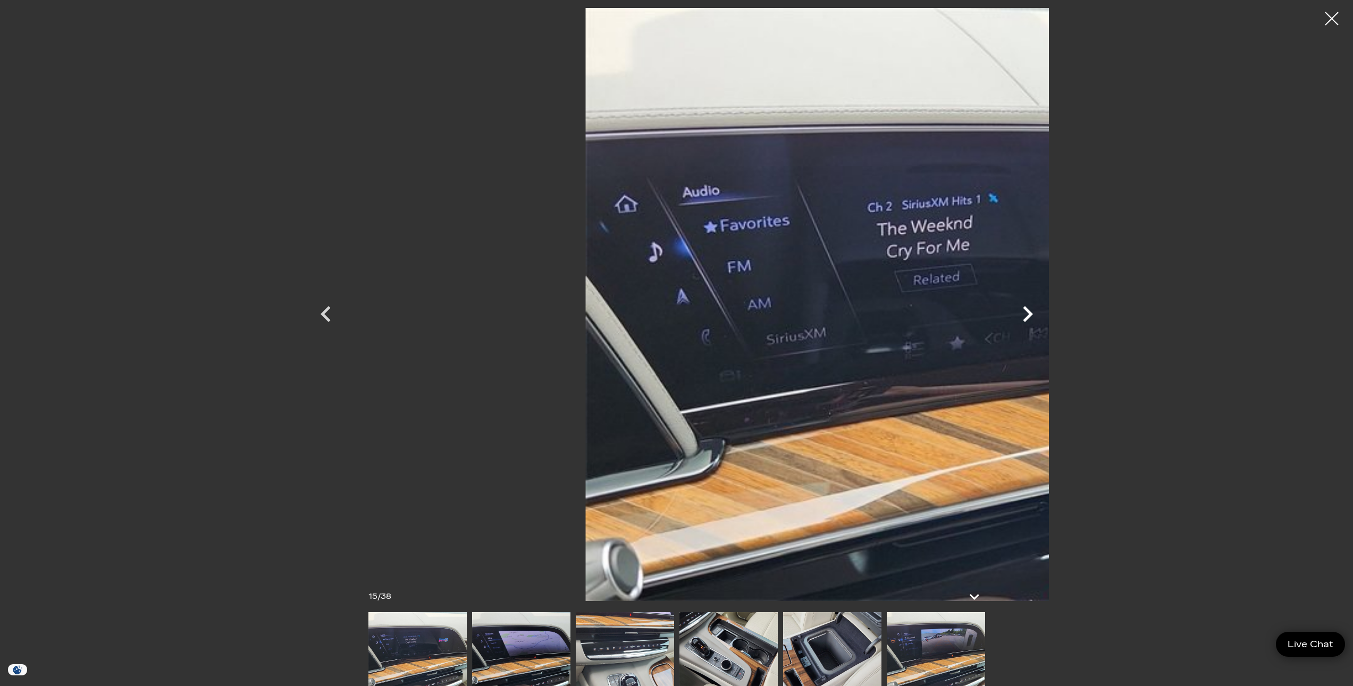
click at [1044, 312] on icon "Next" at bounding box center [1028, 314] width 32 height 32
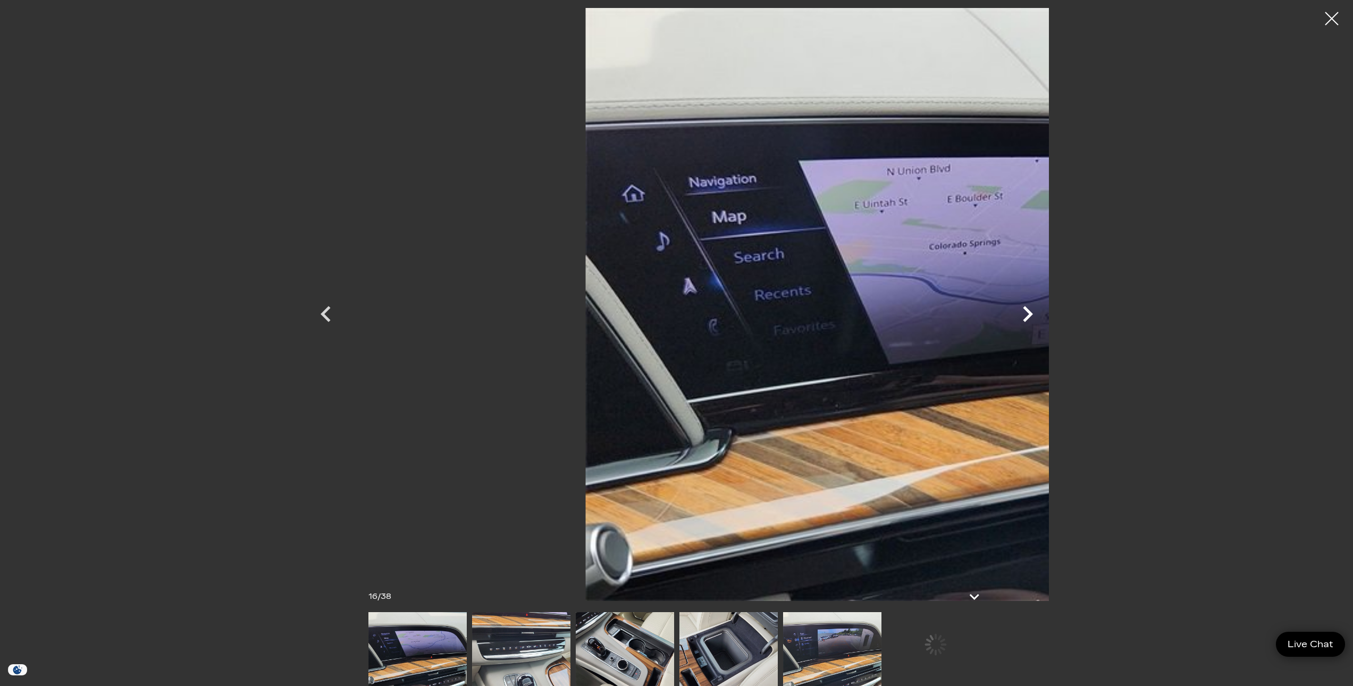
click at [1044, 312] on icon "Next" at bounding box center [1028, 314] width 32 height 32
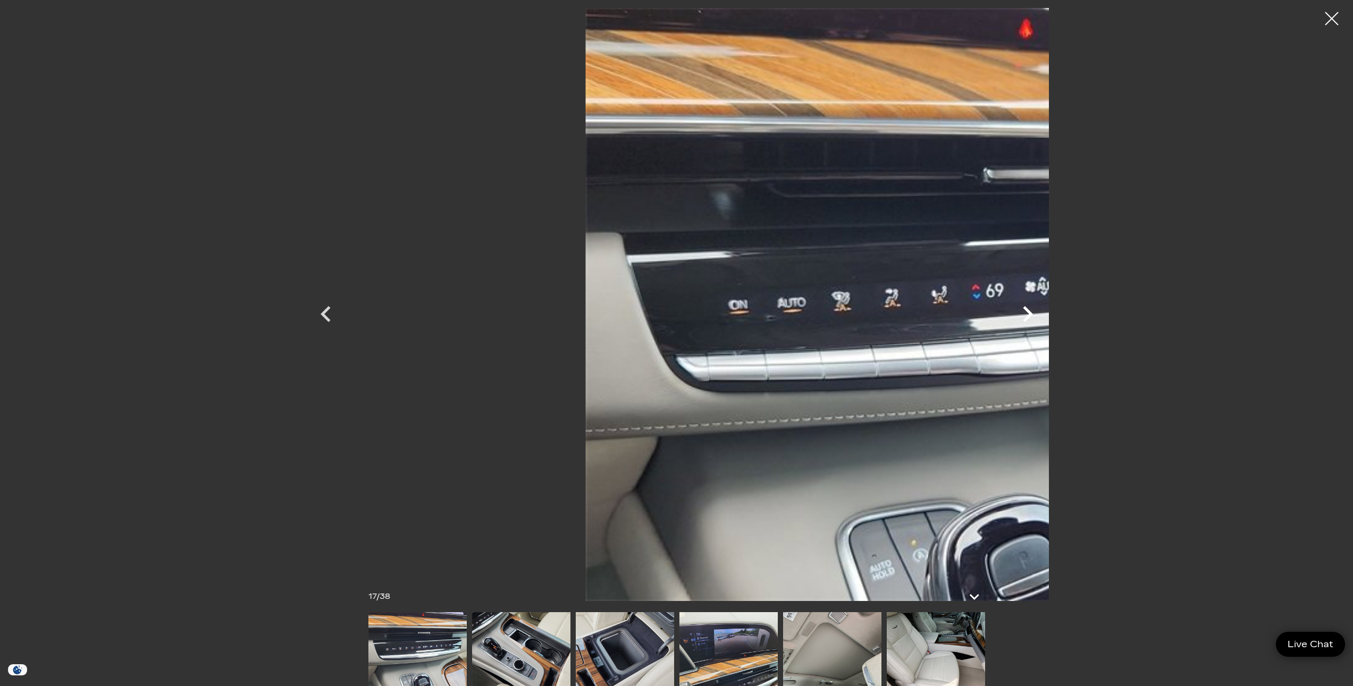
click at [1044, 312] on icon "Next" at bounding box center [1028, 314] width 32 height 32
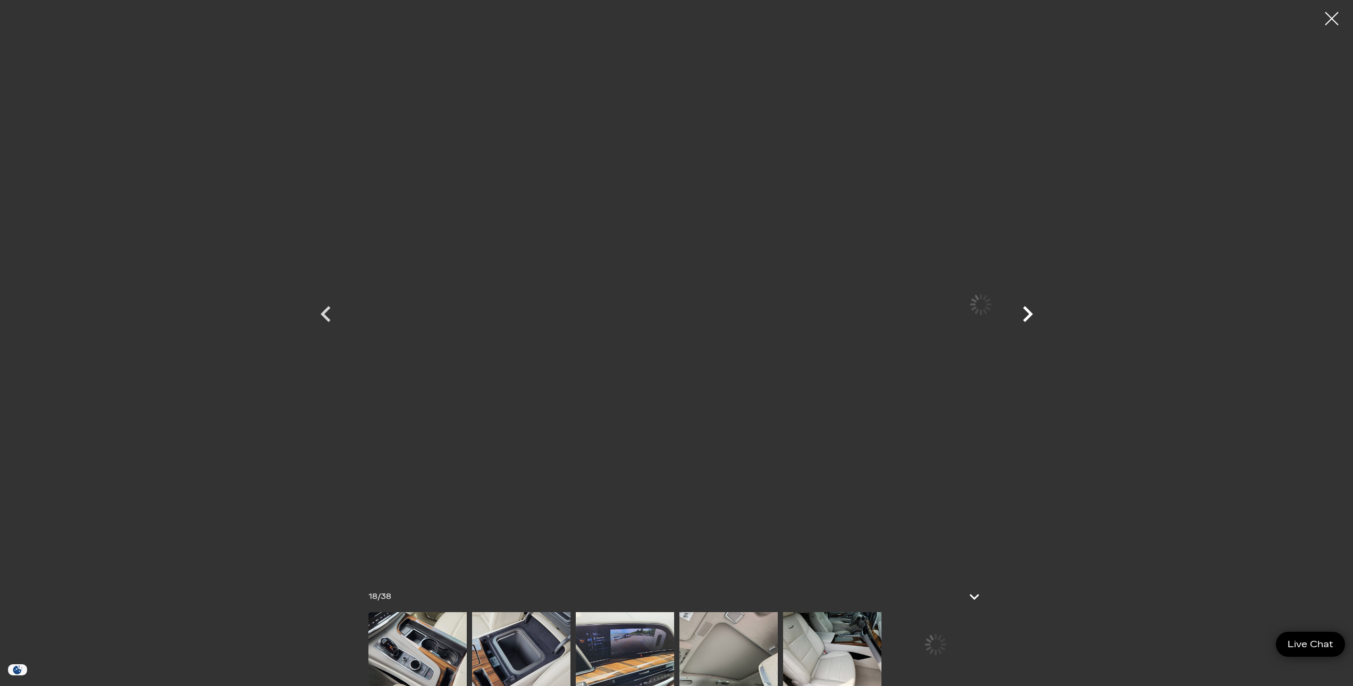
click at [1044, 312] on icon "Next" at bounding box center [1028, 314] width 32 height 32
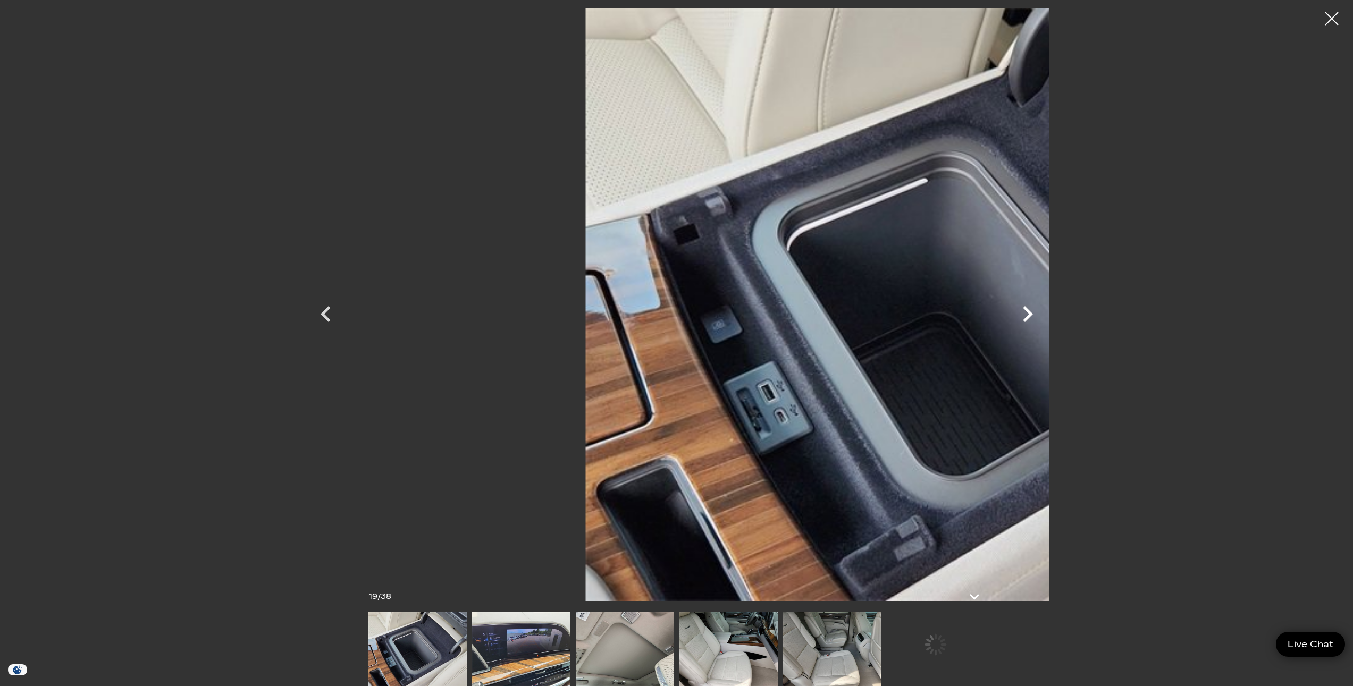
click at [1044, 312] on icon "Next" at bounding box center [1028, 314] width 32 height 32
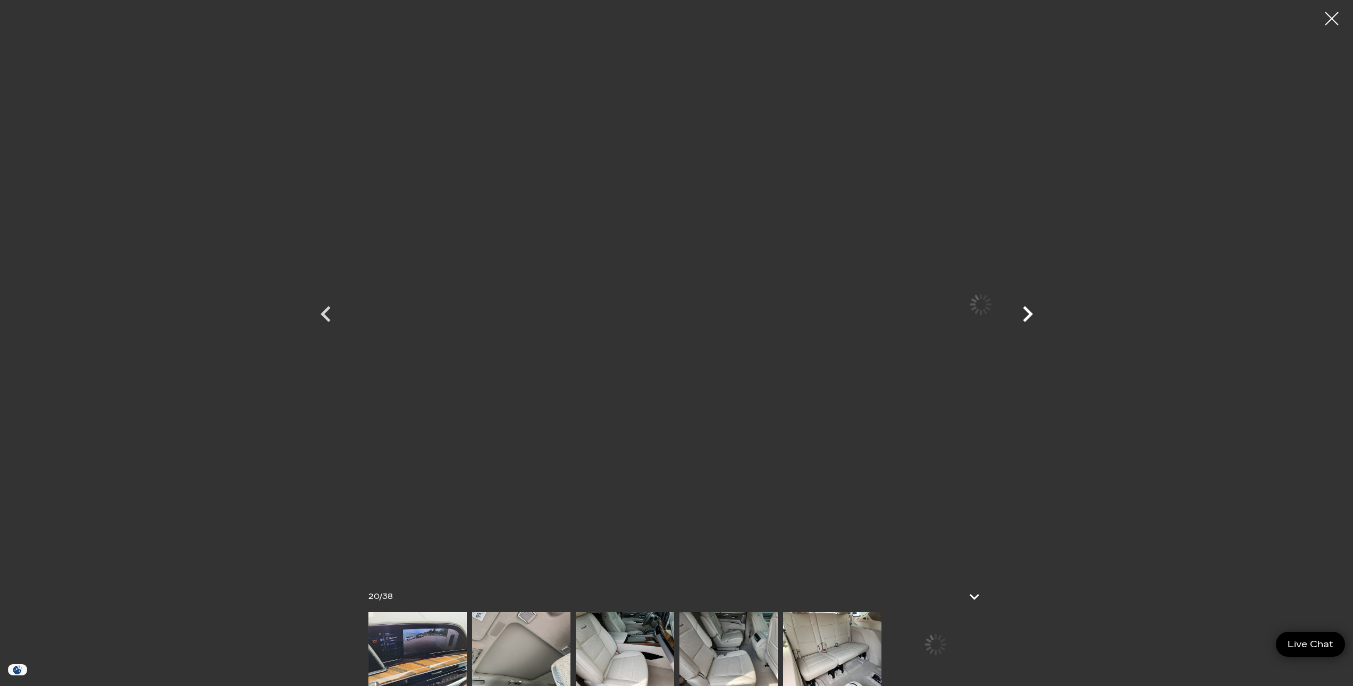
click at [1044, 312] on icon "Next" at bounding box center [1028, 314] width 32 height 32
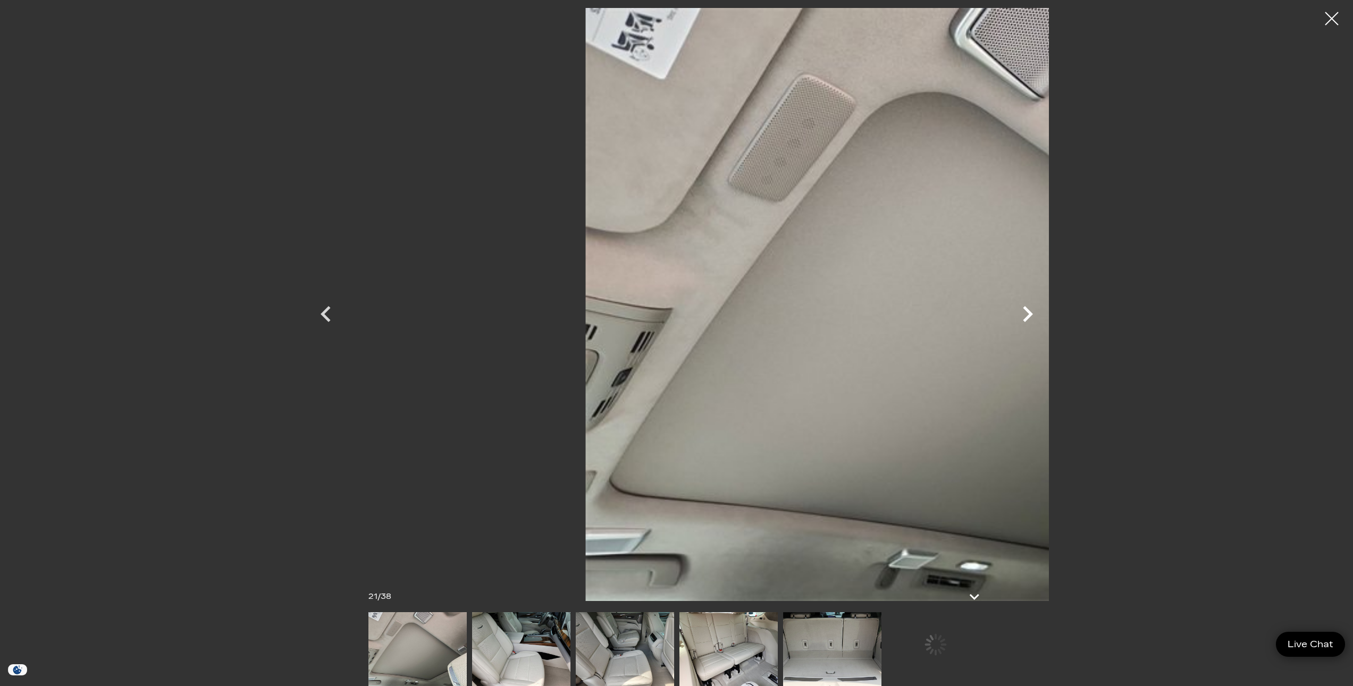
click at [1044, 312] on icon "Next" at bounding box center [1028, 314] width 32 height 32
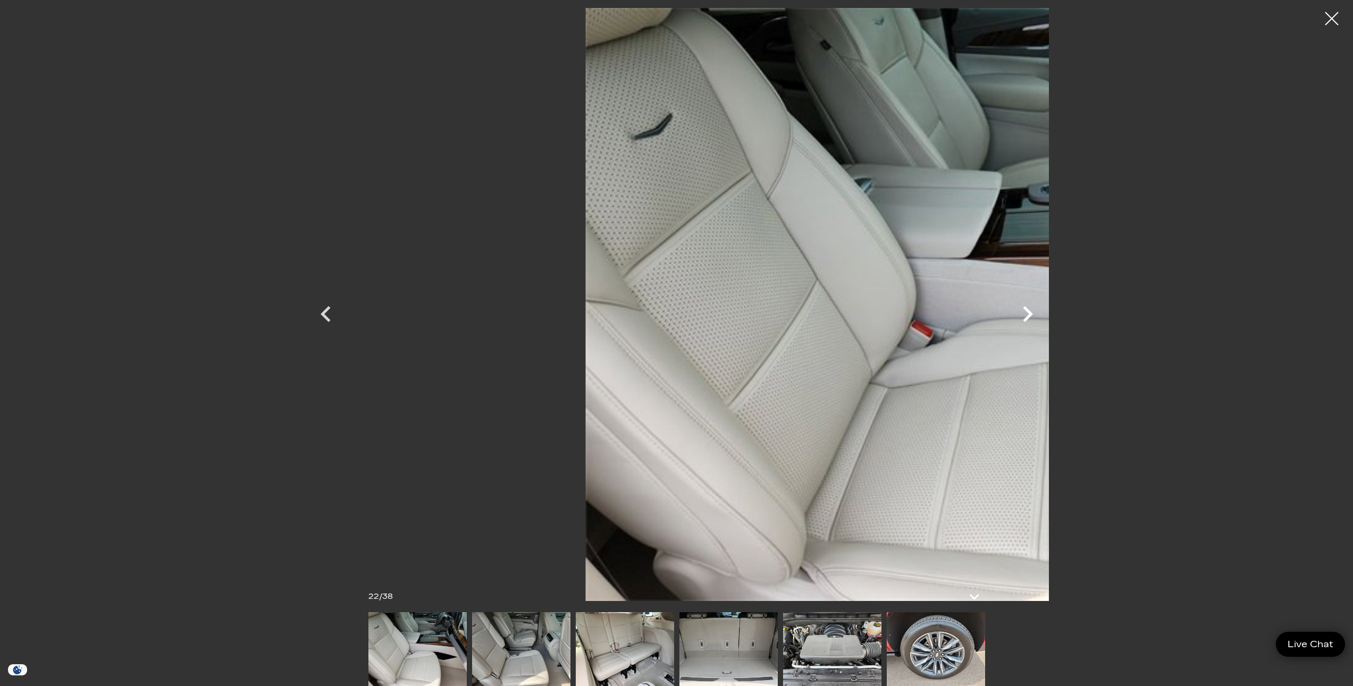
click at [1044, 312] on icon "Next" at bounding box center [1028, 314] width 32 height 32
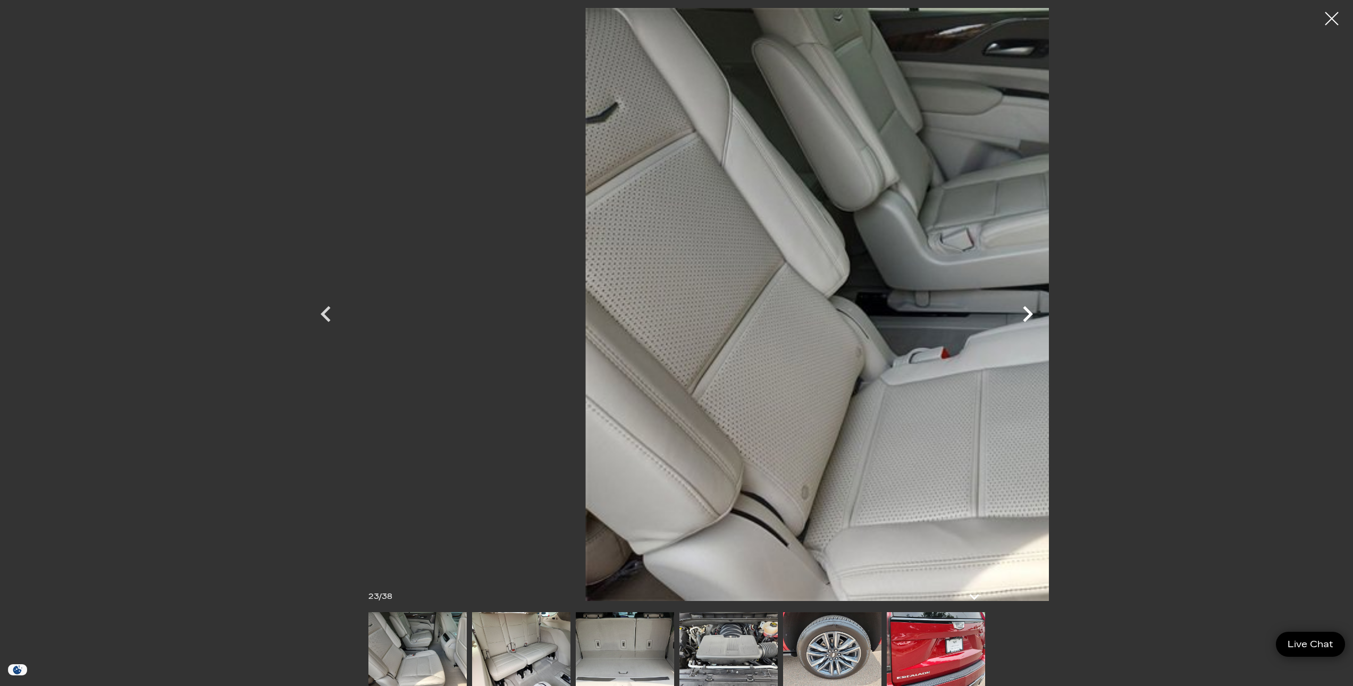
click at [1044, 312] on icon "Next" at bounding box center [1028, 314] width 32 height 32
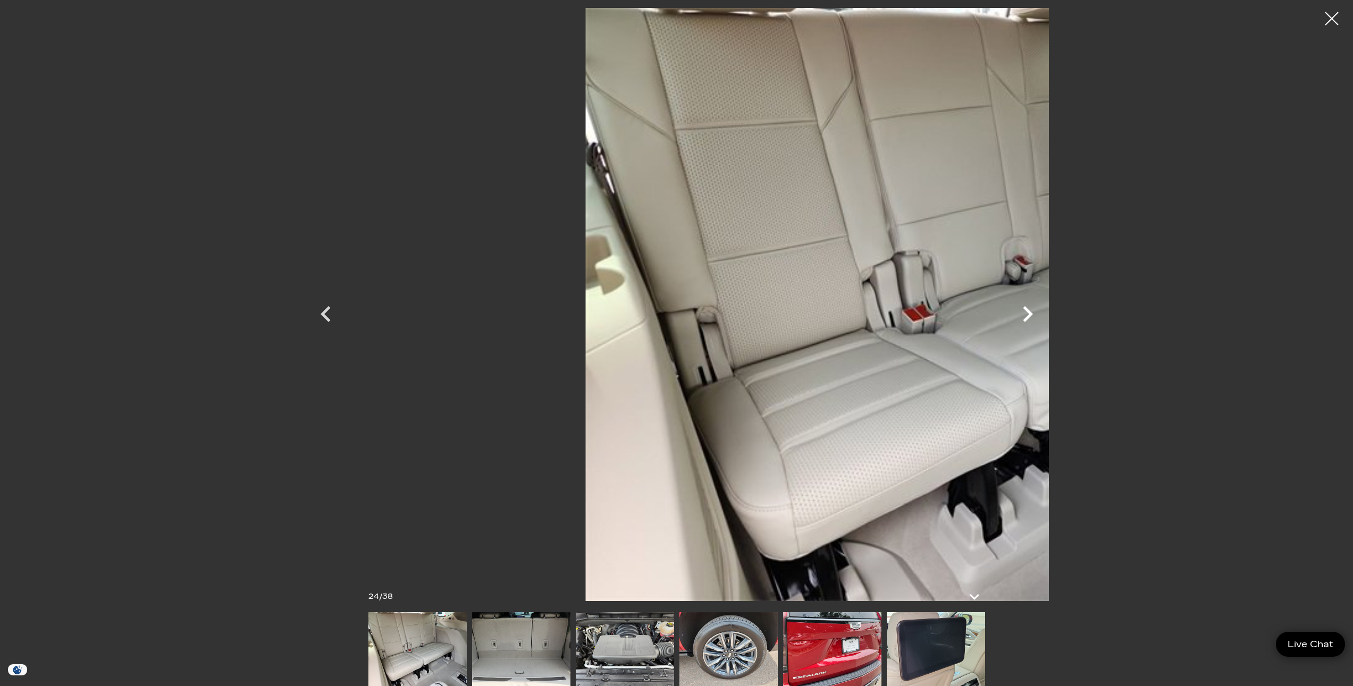
click at [1044, 312] on icon "Next" at bounding box center [1028, 314] width 32 height 32
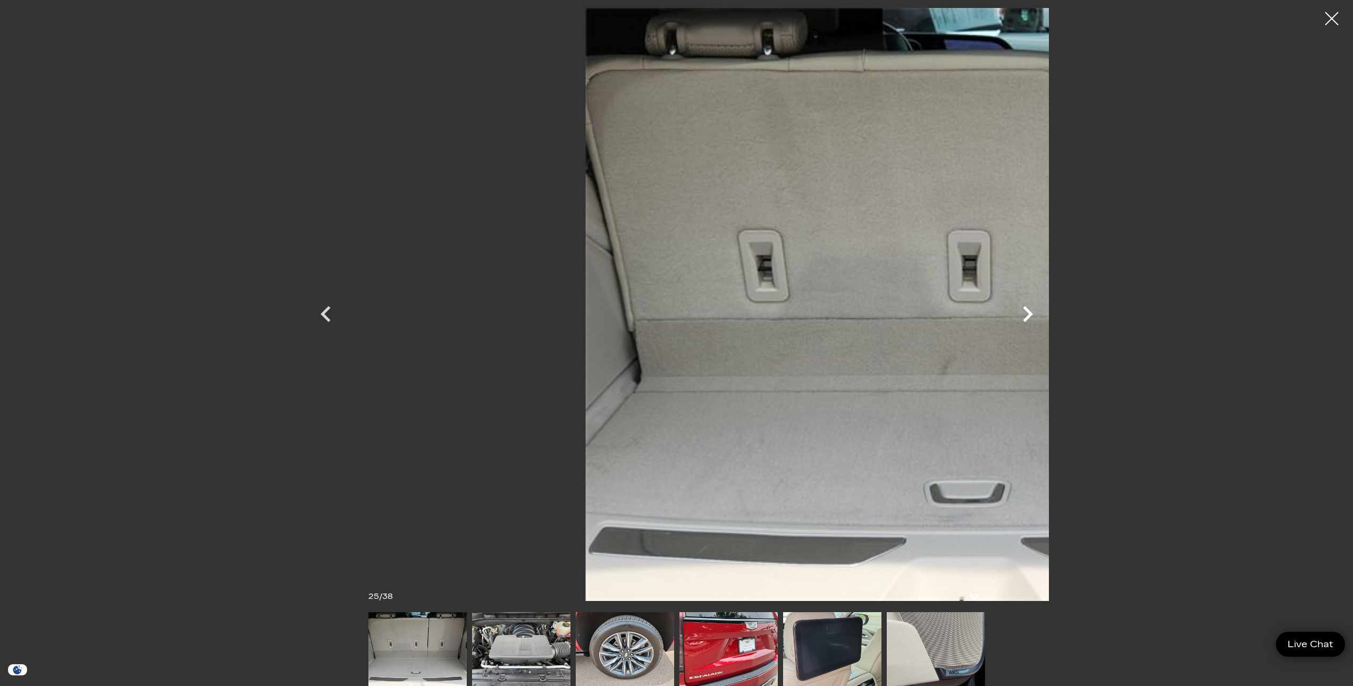
click at [1044, 312] on icon "Next" at bounding box center [1028, 314] width 32 height 32
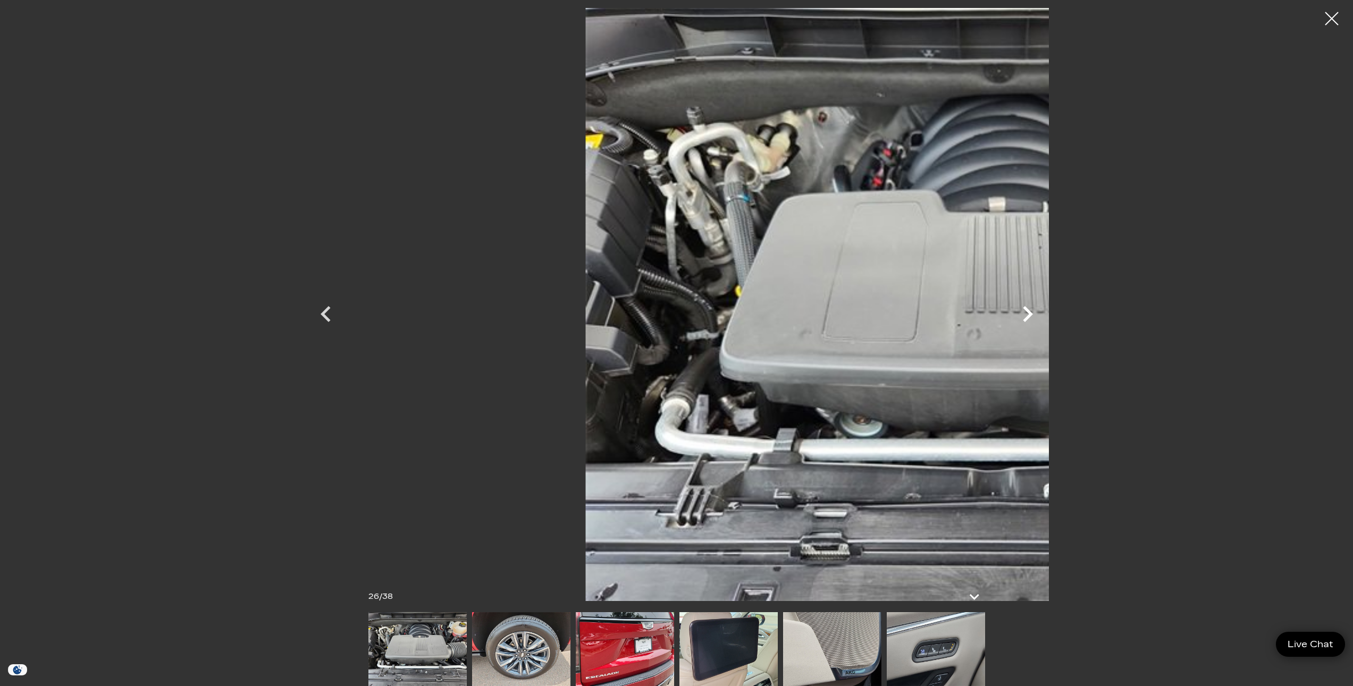
click at [1044, 312] on icon "Next" at bounding box center [1028, 314] width 32 height 32
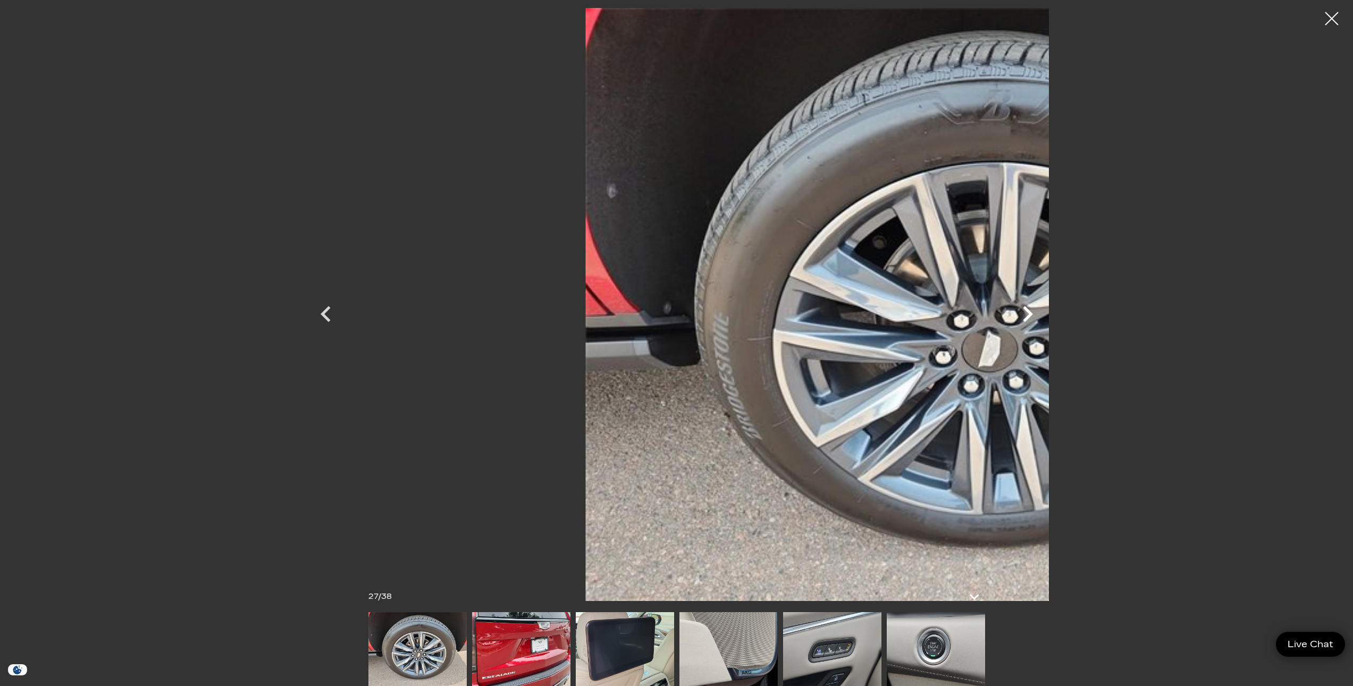
click at [1044, 312] on icon "Next" at bounding box center [1028, 314] width 32 height 32
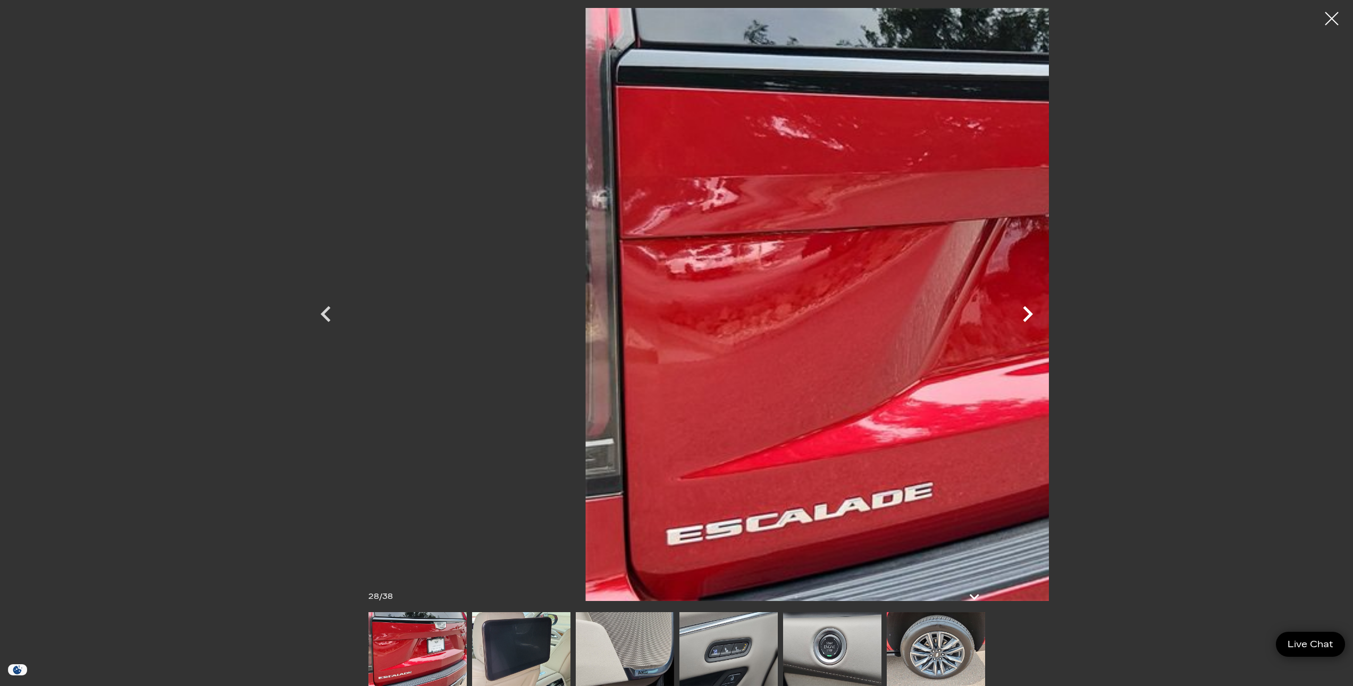
click at [1044, 312] on icon "Next" at bounding box center [1028, 314] width 32 height 32
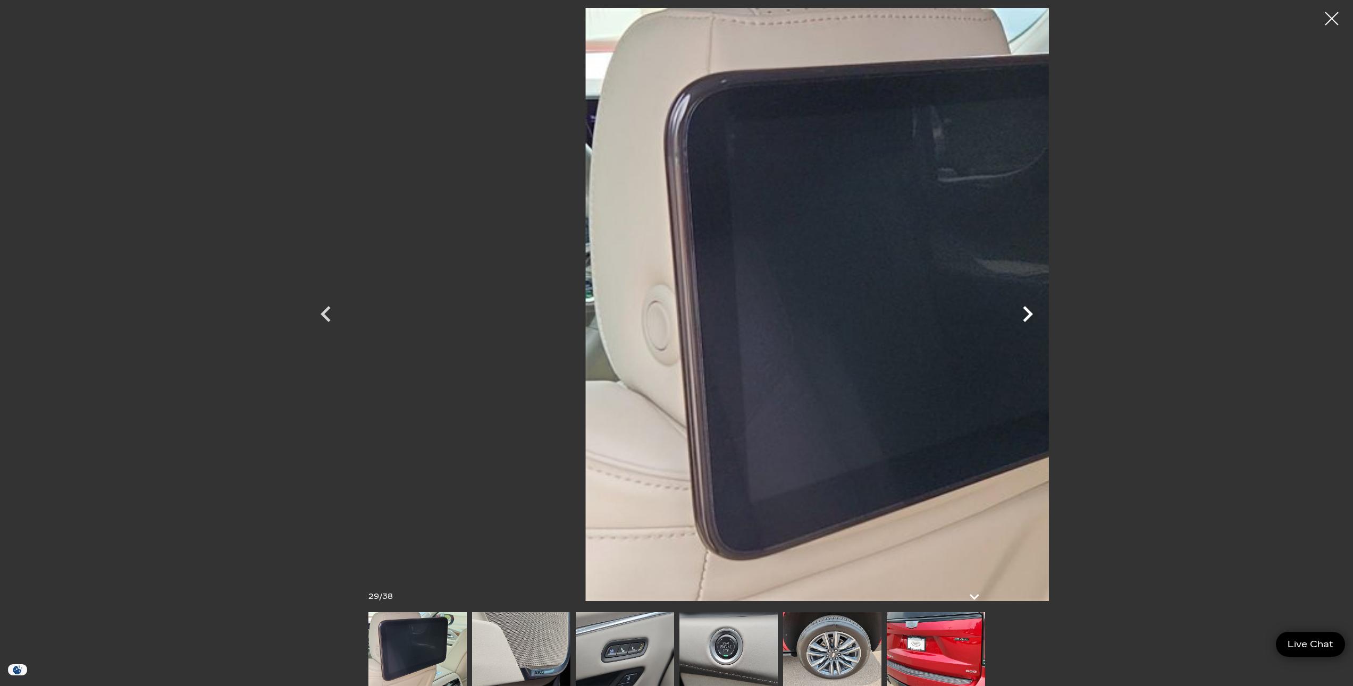
click at [1044, 312] on icon "Next" at bounding box center [1028, 314] width 32 height 32
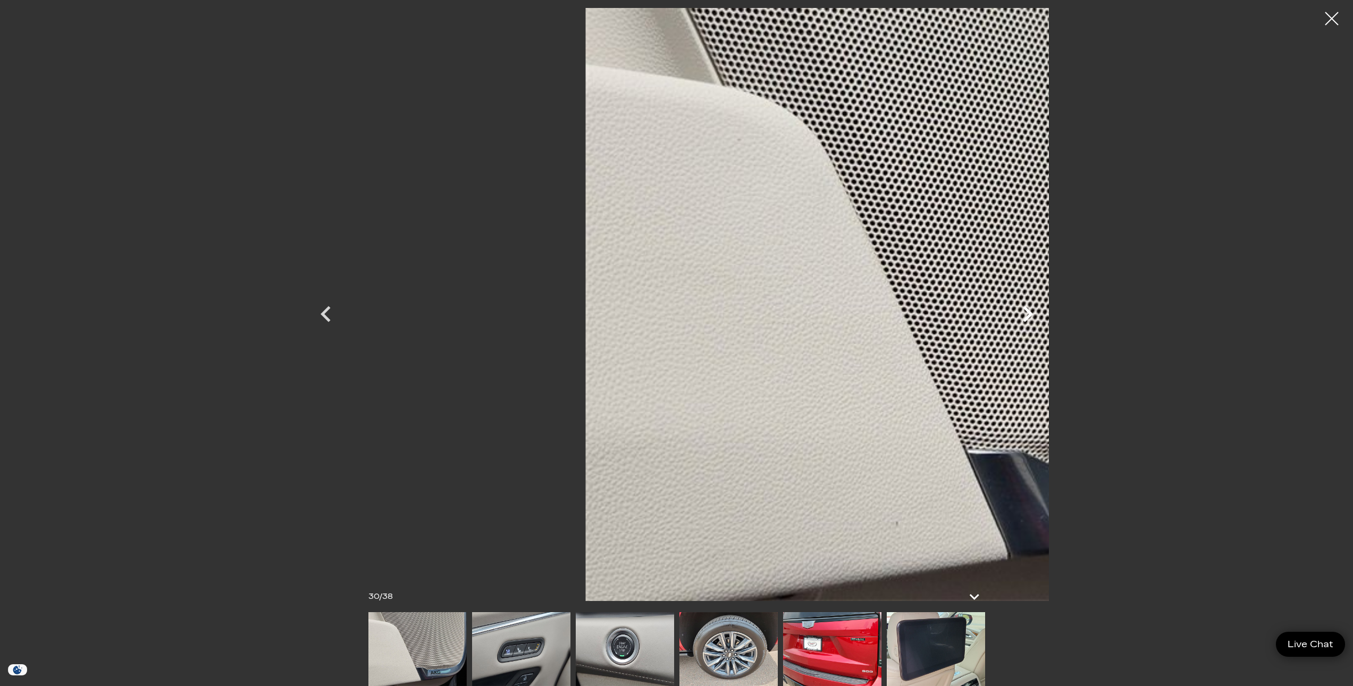
click at [1044, 312] on icon "Next" at bounding box center [1028, 314] width 32 height 32
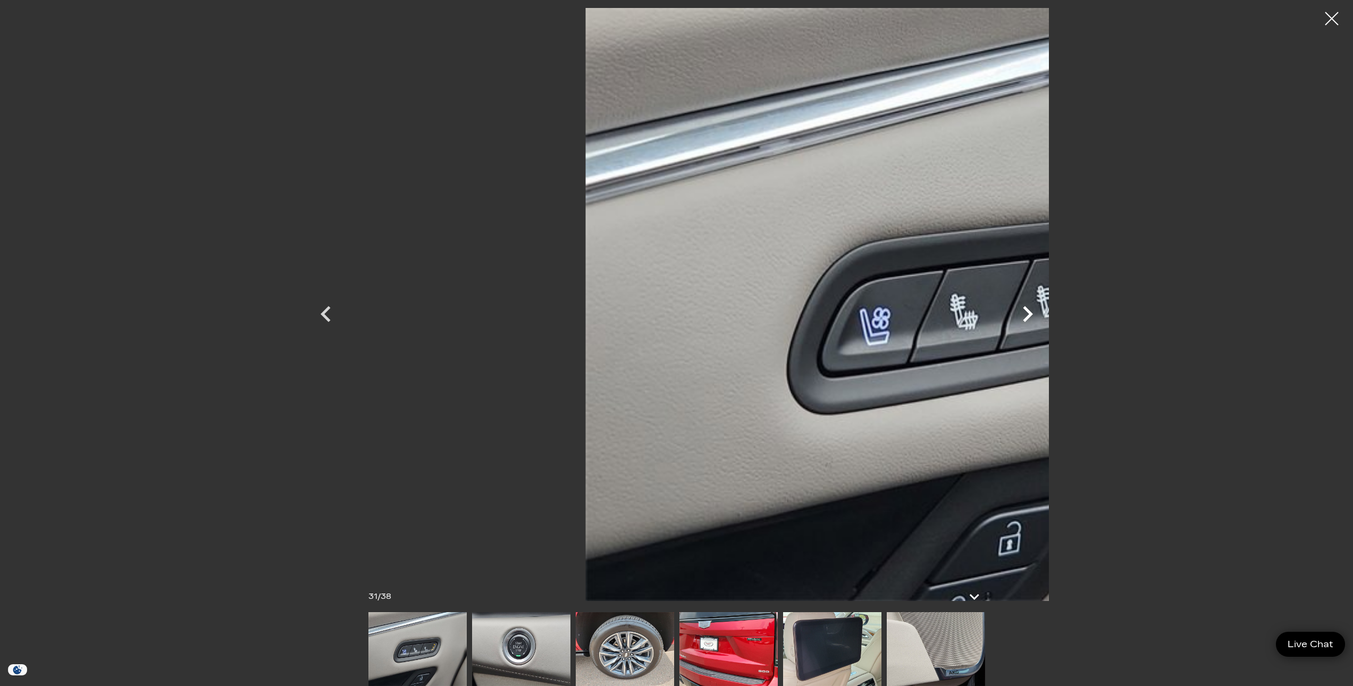
click at [1044, 312] on icon "Next" at bounding box center [1028, 314] width 32 height 32
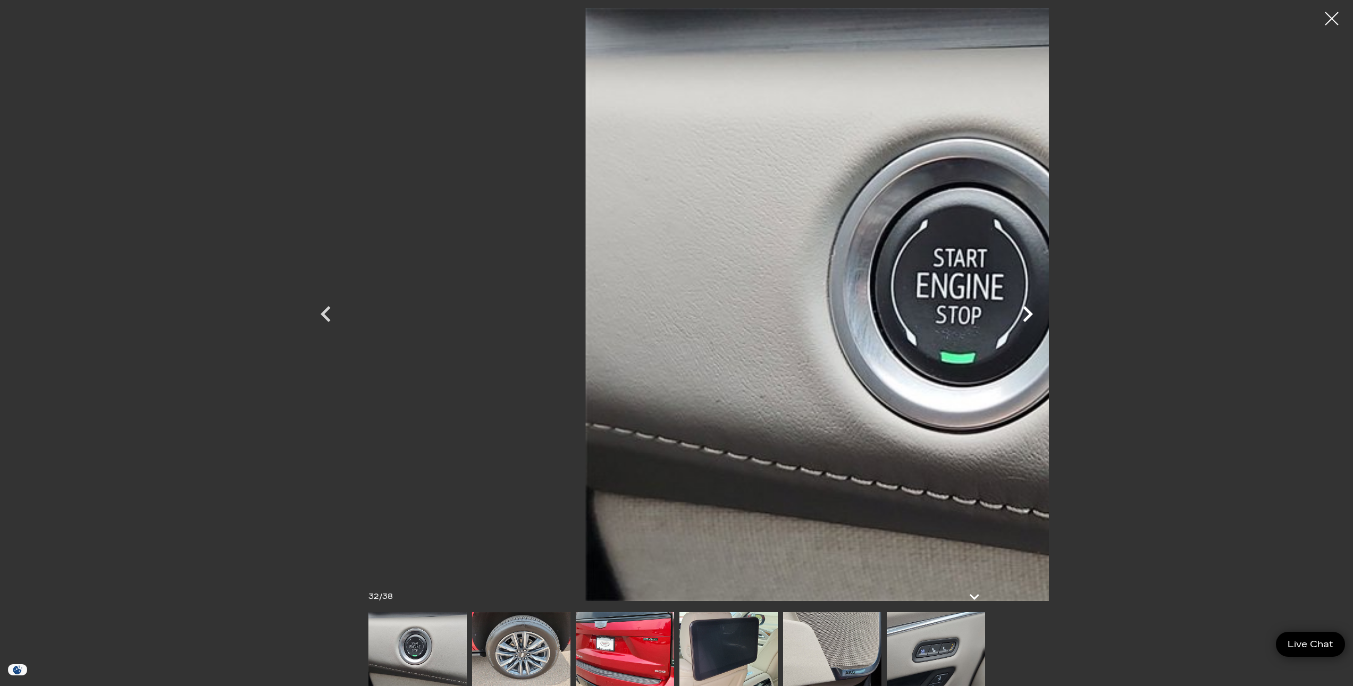
click at [1044, 312] on icon "Next" at bounding box center [1028, 314] width 32 height 32
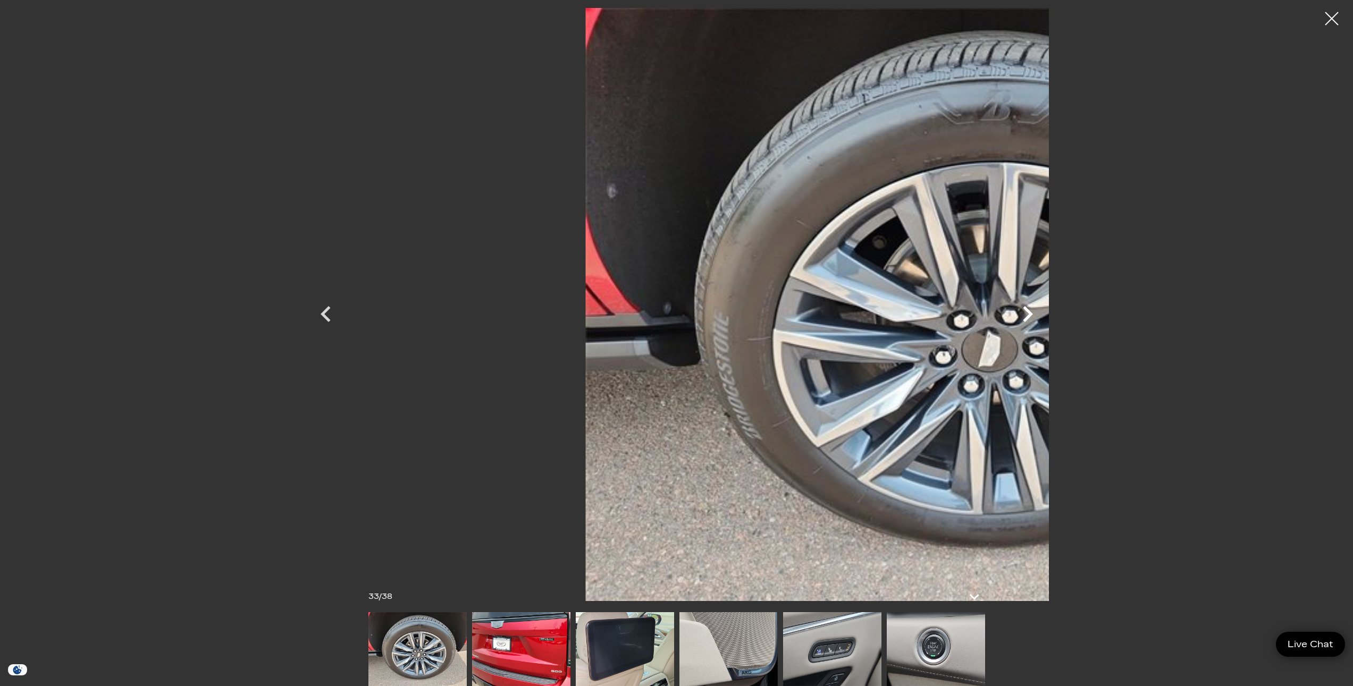
click at [1044, 312] on icon "Next" at bounding box center [1028, 314] width 32 height 32
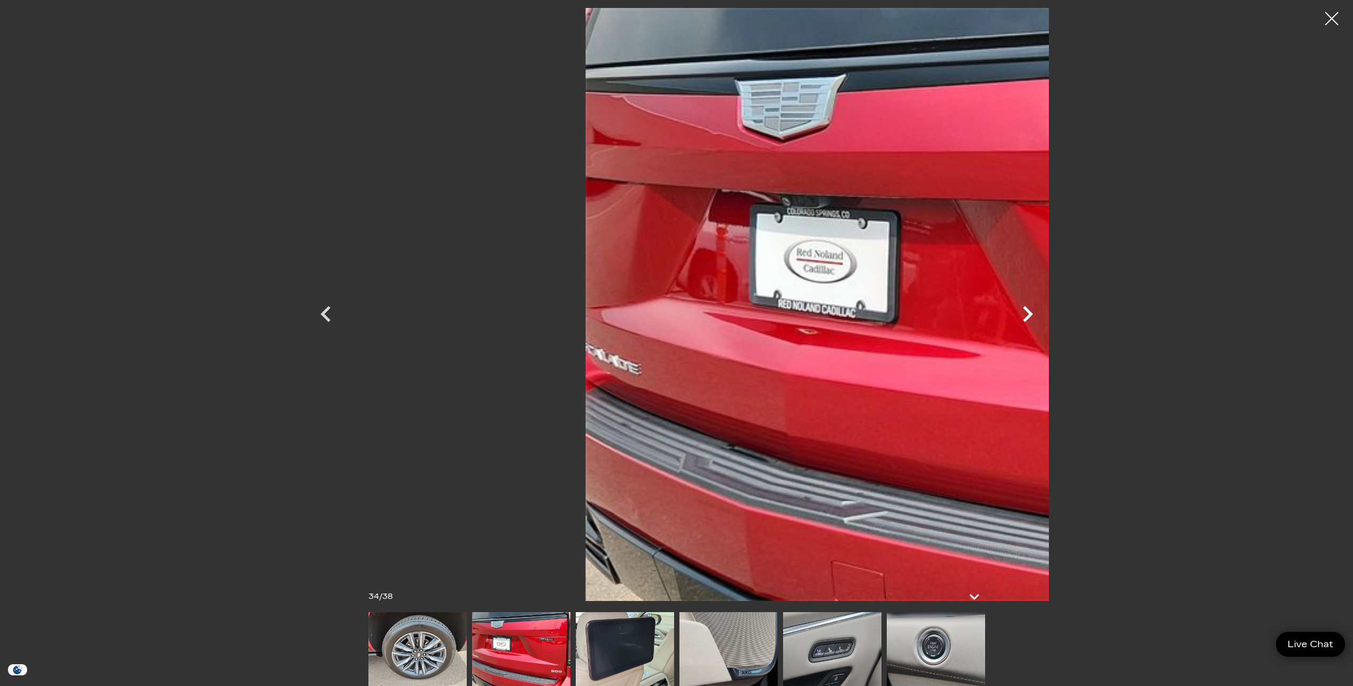
click at [1044, 312] on icon "Next" at bounding box center [1028, 314] width 32 height 32
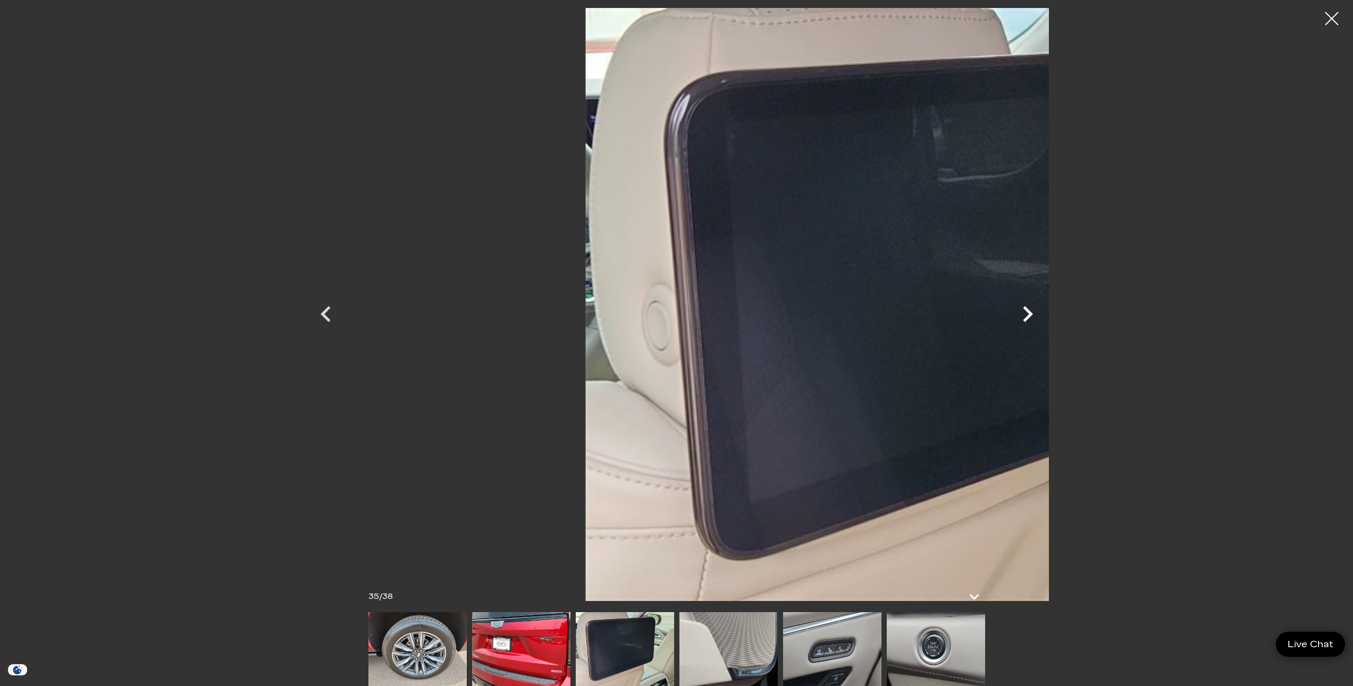
click at [1044, 312] on icon "Next" at bounding box center [1028, 314] width 32 height 32
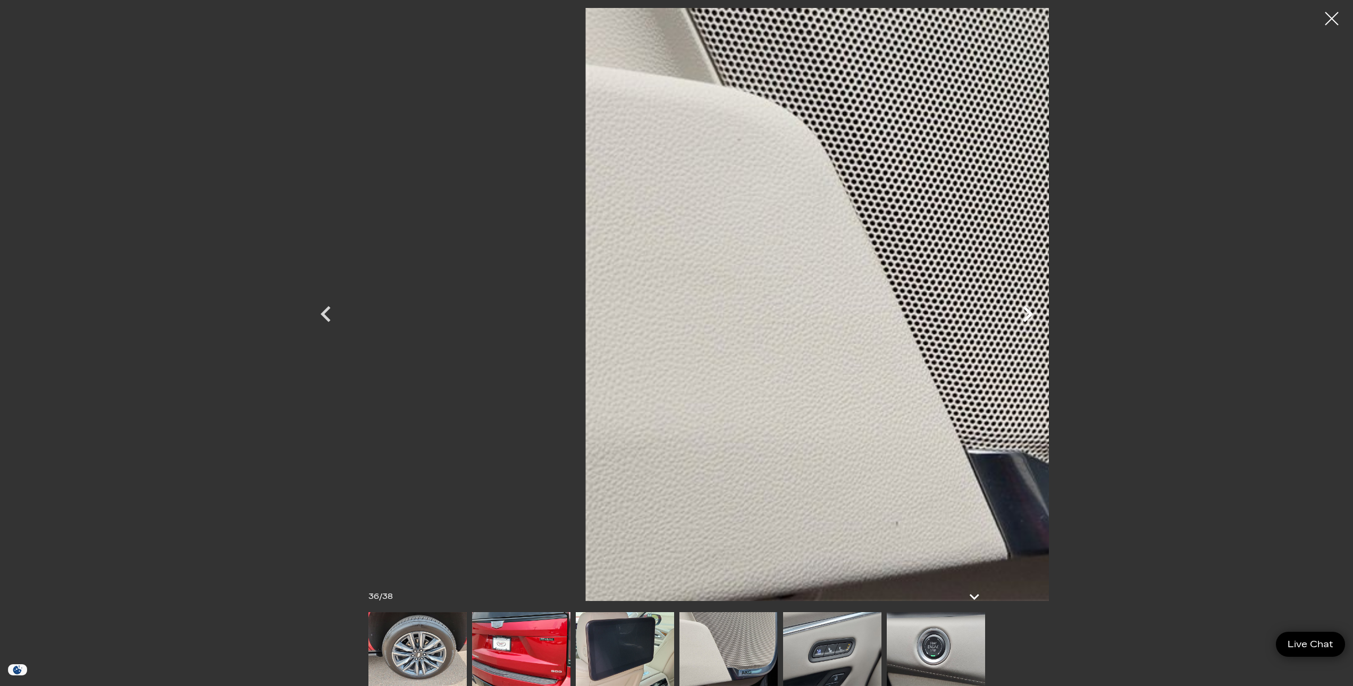
click at [1044, 312] on icon "Next" at bounding box center [1028, 314] width 32 height 32
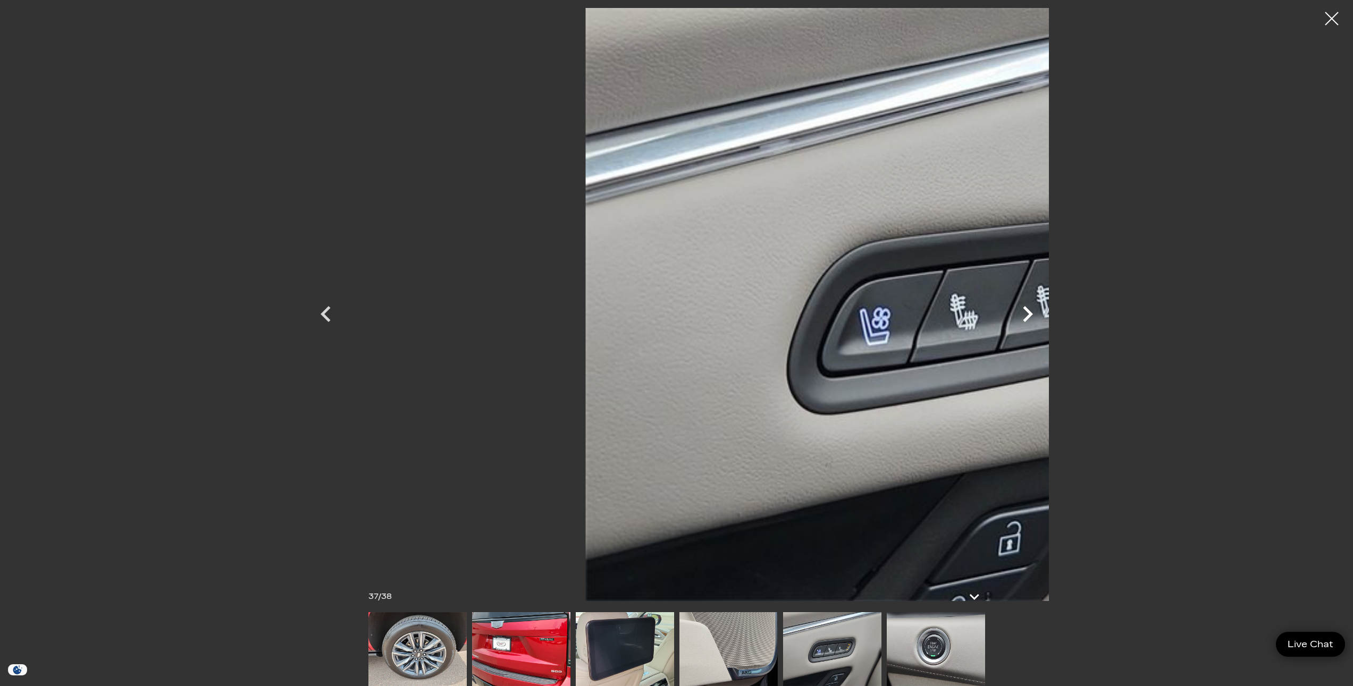
click at [1044, 312] on icon "Next" at bounding box center [1028, 314] width 32 height 32
